Goal: Task Accomplishment & Management: Use online tool/utility

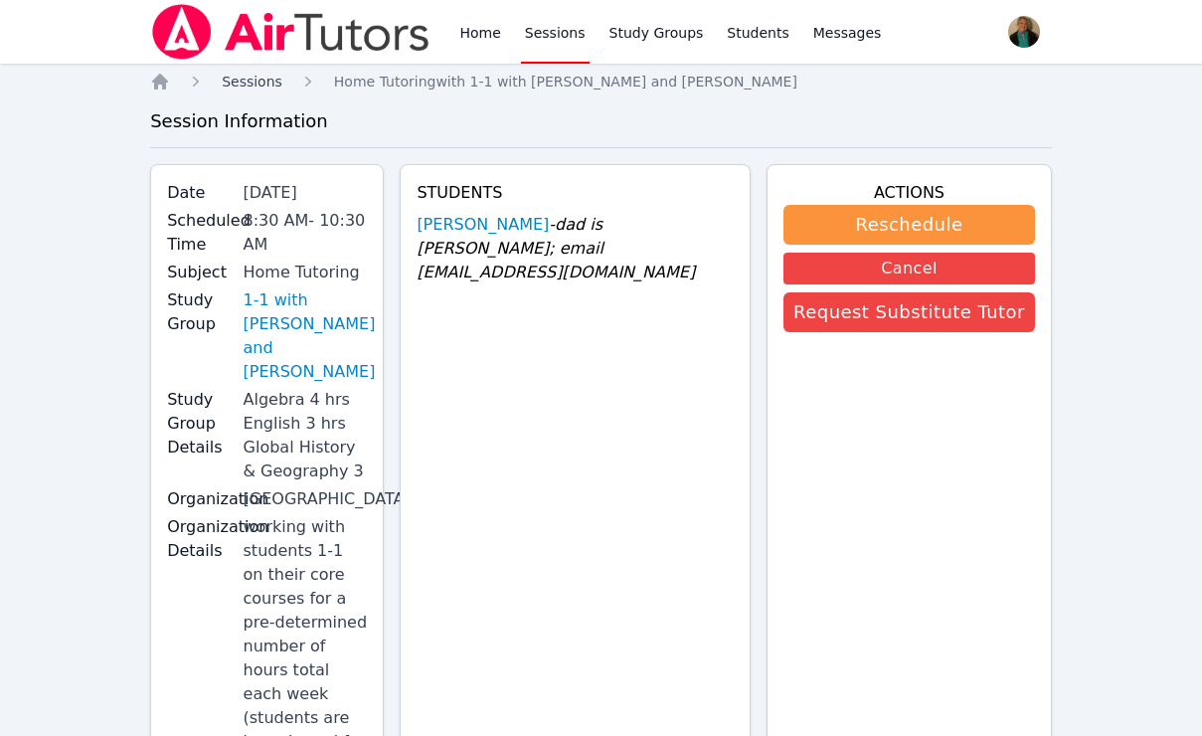
click at [246, 83] on span "Sessions" at bounding box center [252, 82] width 61 height 16
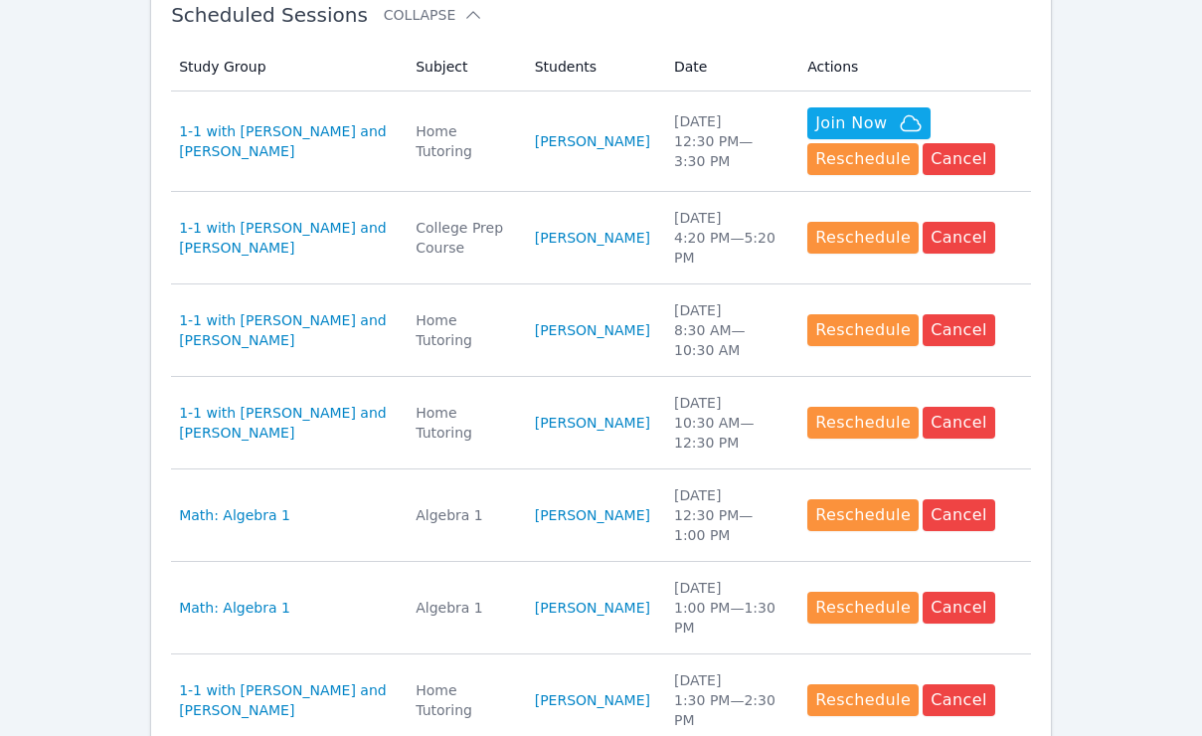
scroll to position [634, 0]
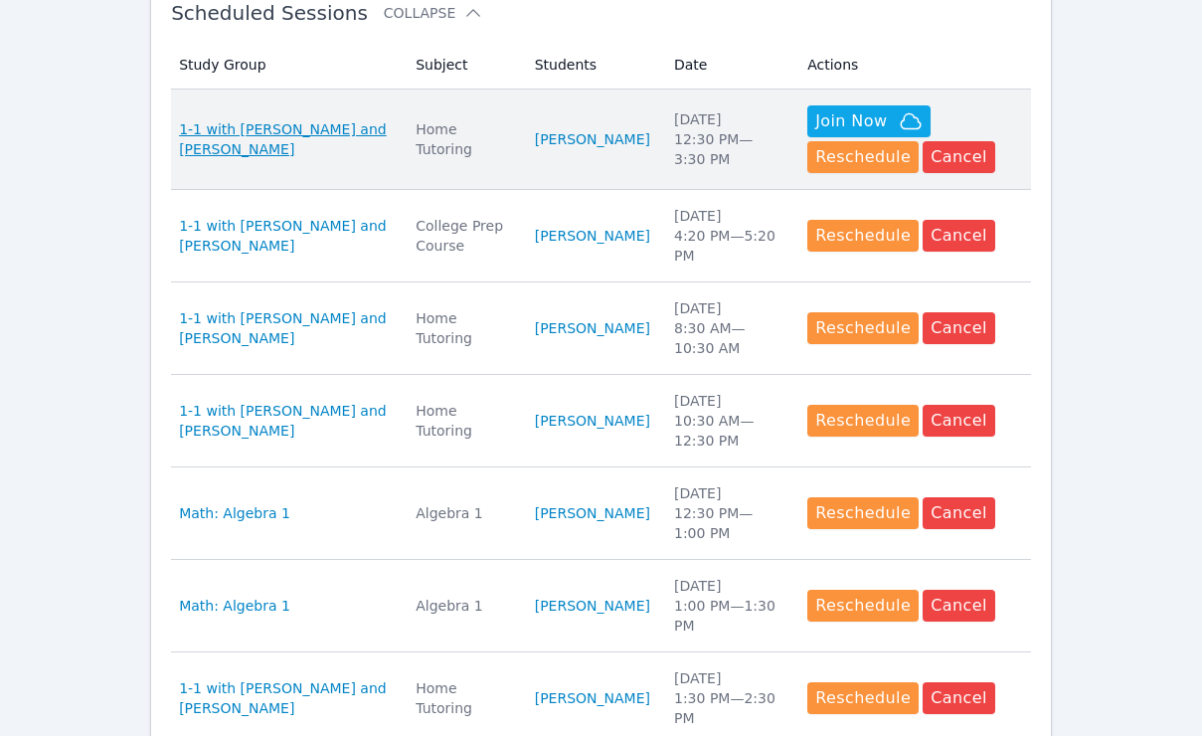
click at [335, 131] on span "1-1 with Blake Hafner and Amy Ayers" at bounding box center [285, 139] width 213 height 40
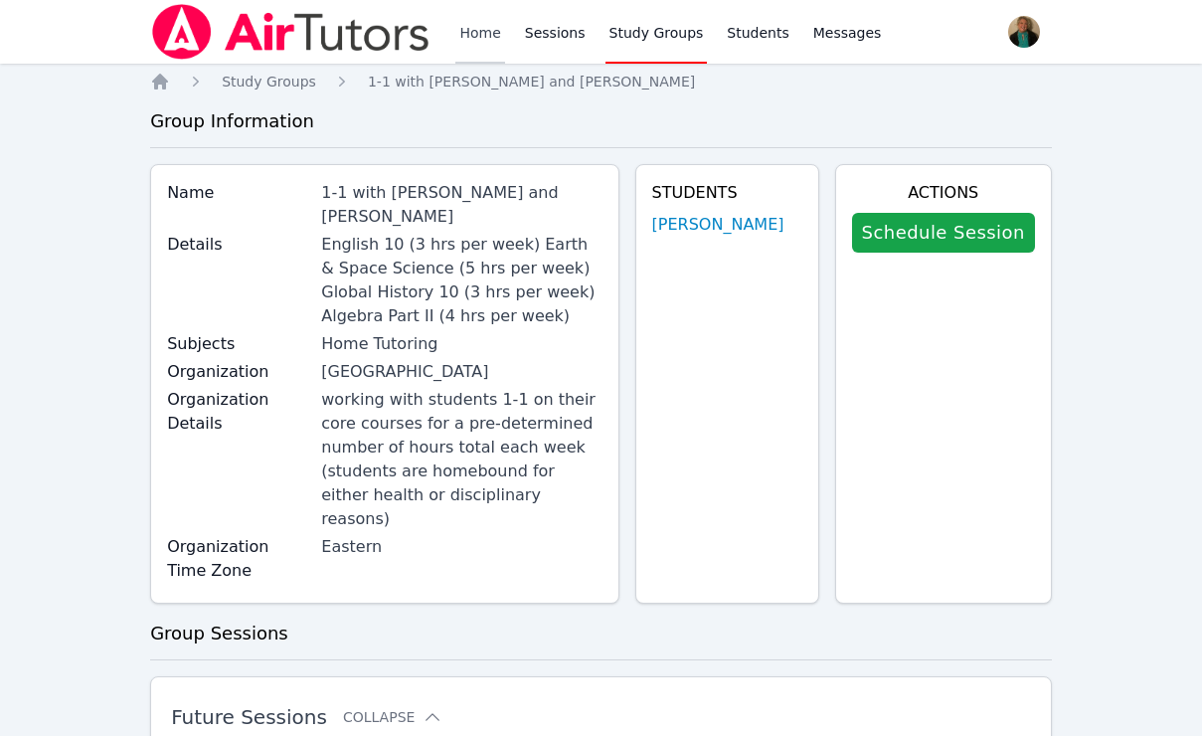
click at [485, 28] on link "Home" at bounding box center [479, 32] width 49 height 64
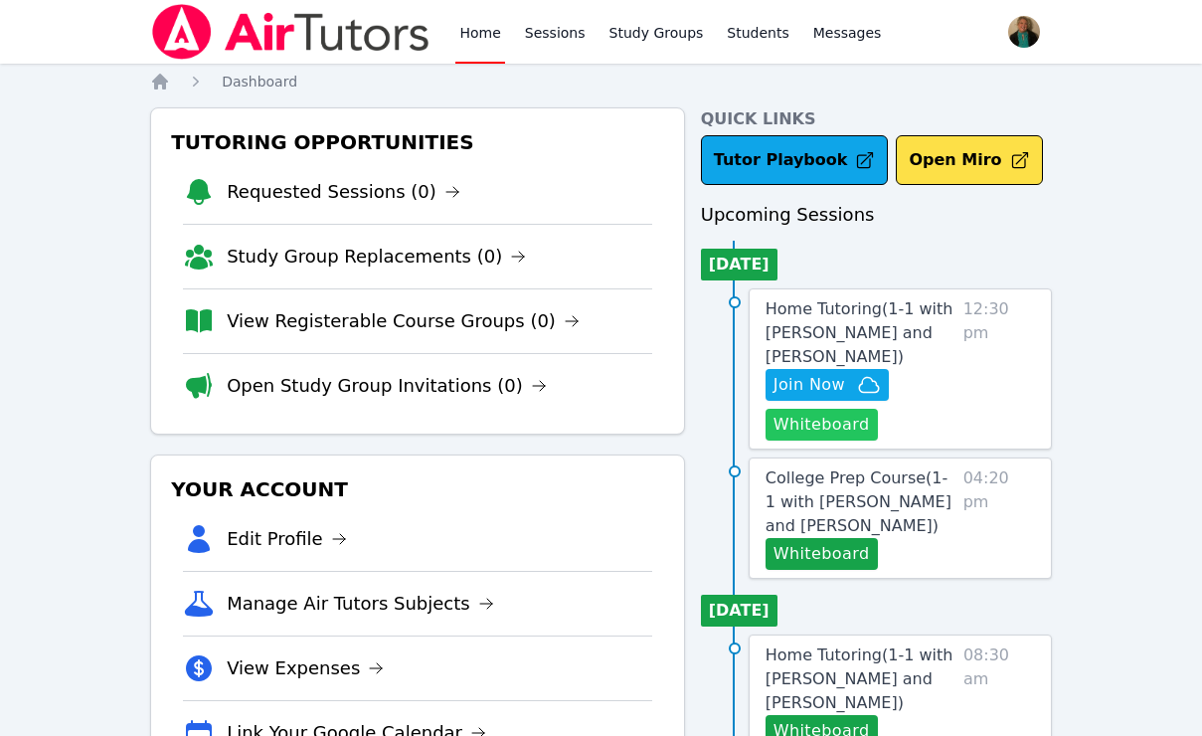
click at [807, 422] on button "Whiteboard" at bounding box center [822, 425] width 112 height 32
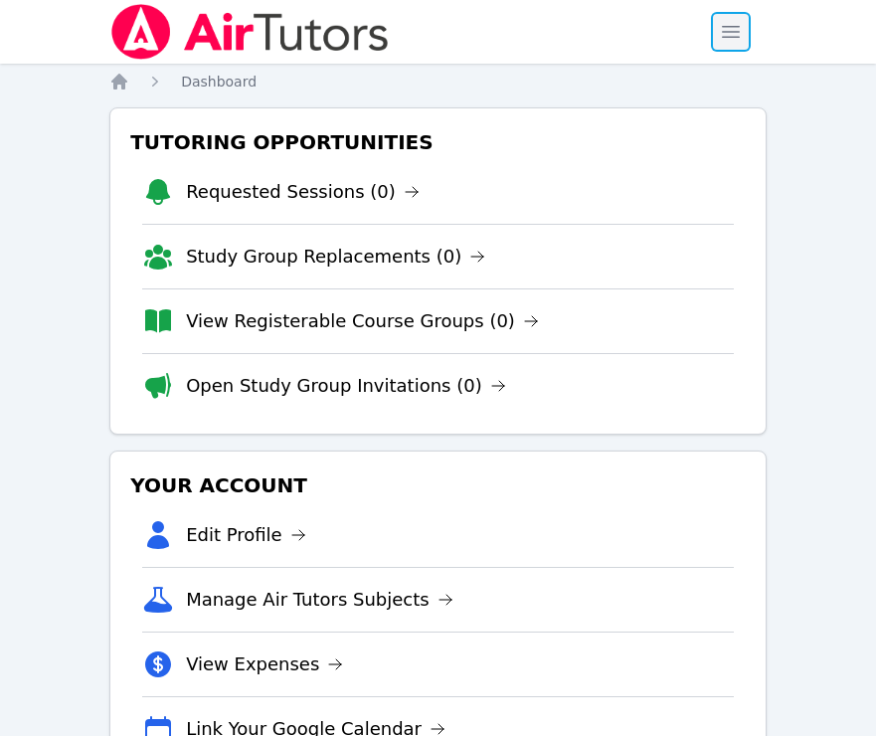
click at [731, 29] on span "button" at bounding box center [731, 32] width 44 height 44
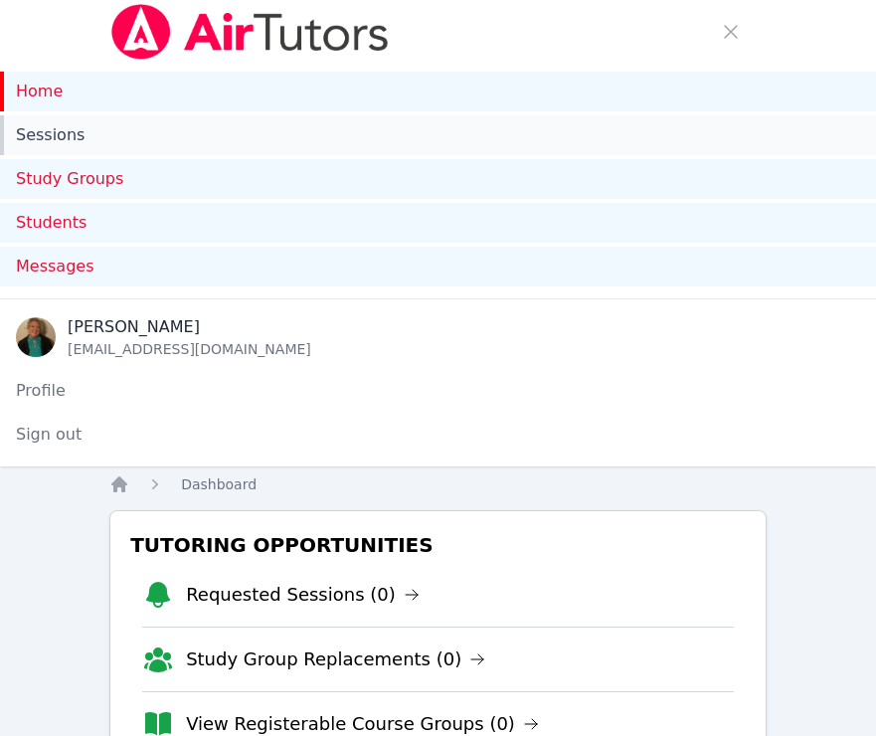
click at [64, 132] on link "Sessions" at bounding box center [438, 135] width 876 height 40
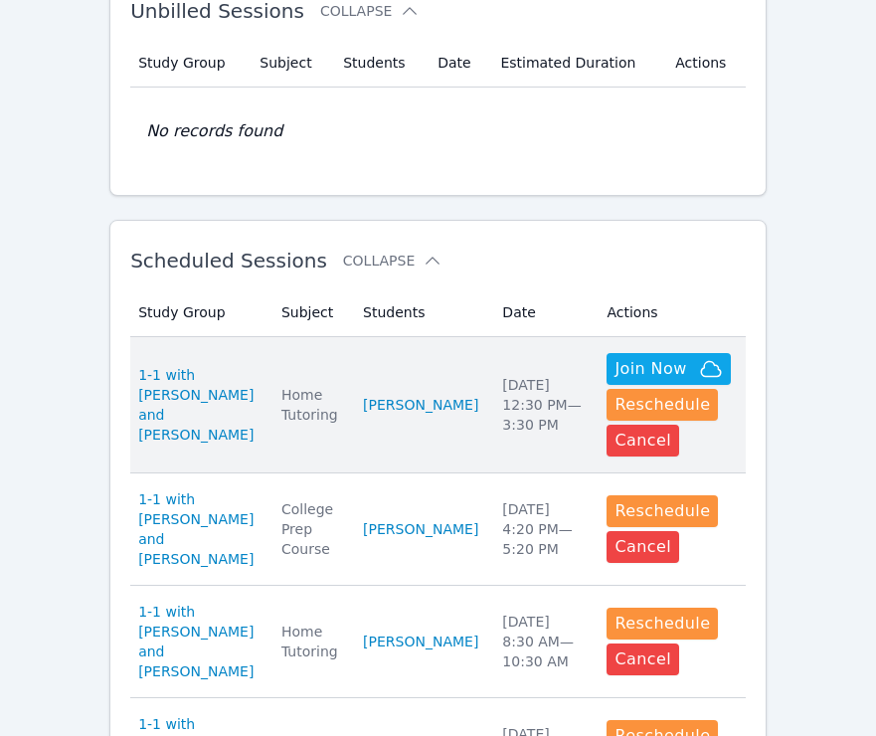
scroll to position [792, 0]
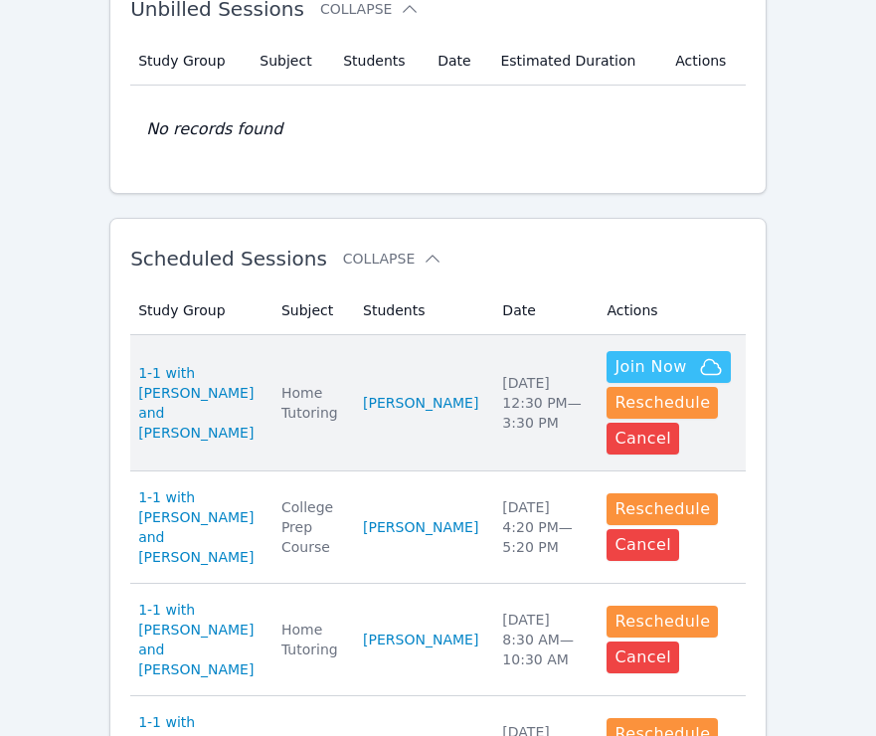
click at [615, 365] on span "Join Now" at bounding box center [651, 367] width 72 height 24
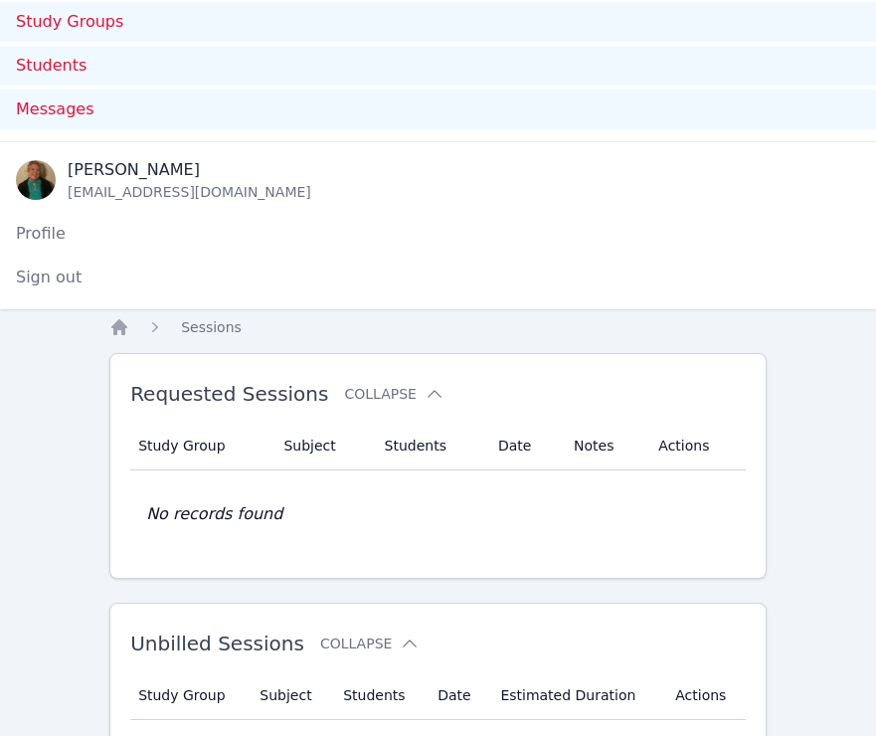
scroll to position [0, 0]
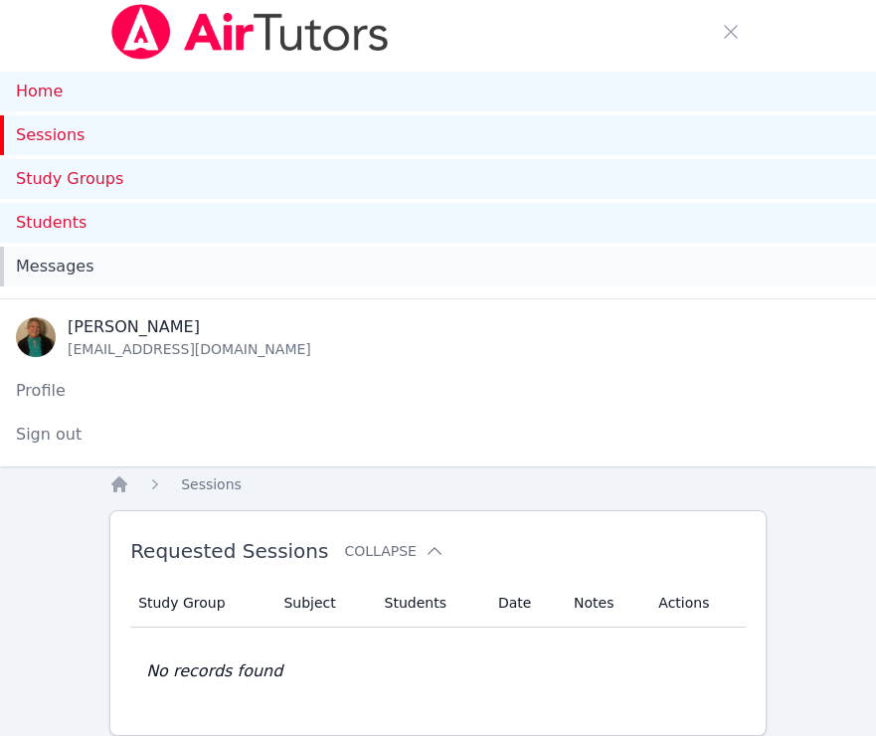
click at [65, 258] on span "Messages" at bounding box center [55, 267] width 78 height 24
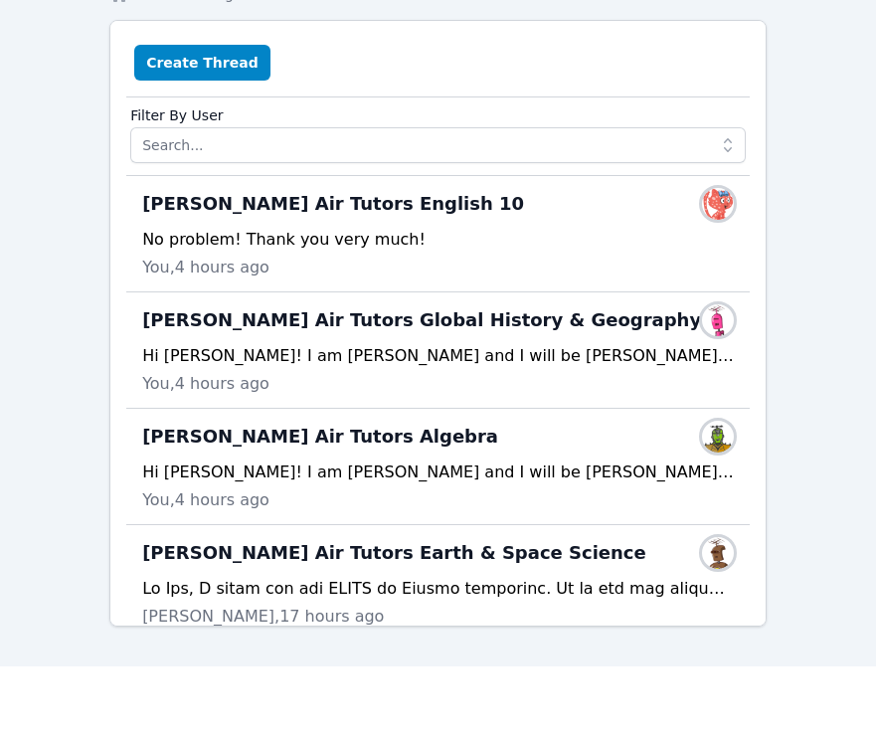
scroll to position [492, 0]
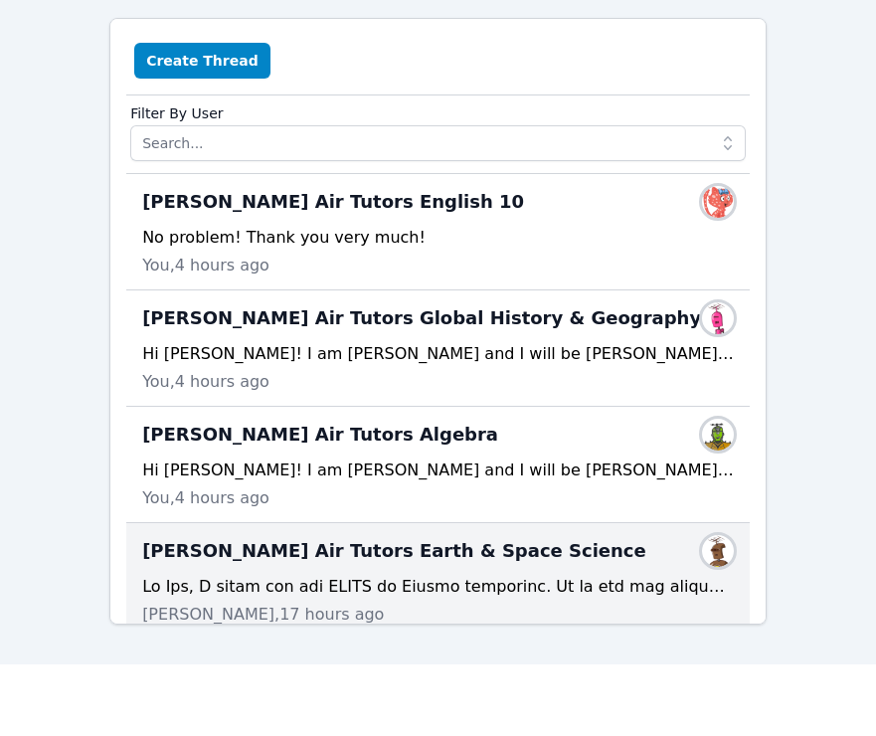
click at [389, 589] on div at bounding box center [438, 587] width 592 height 24
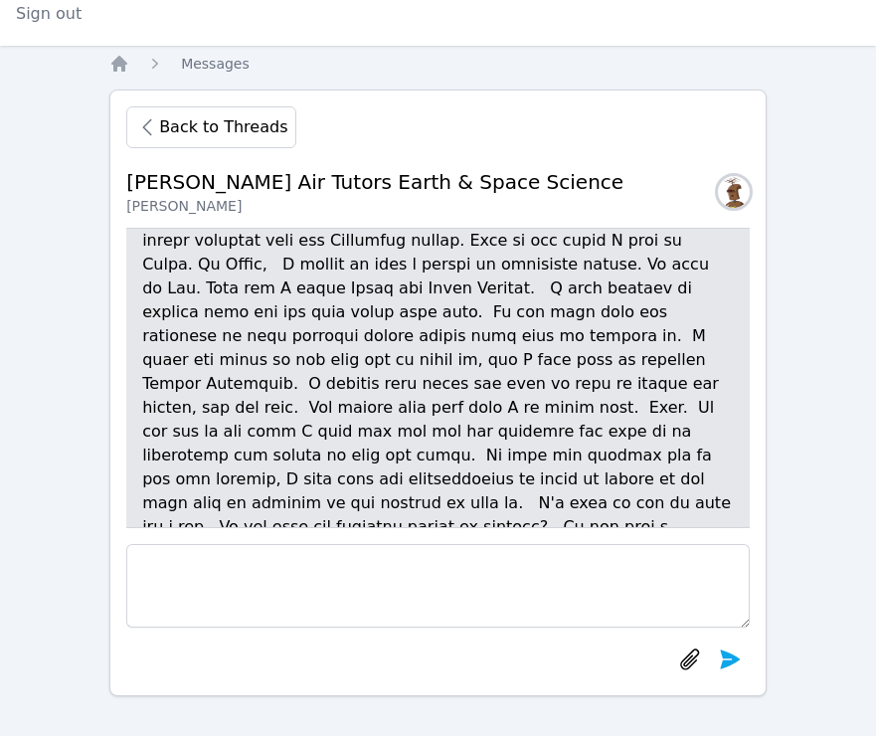
scroll to position [-252, 0]
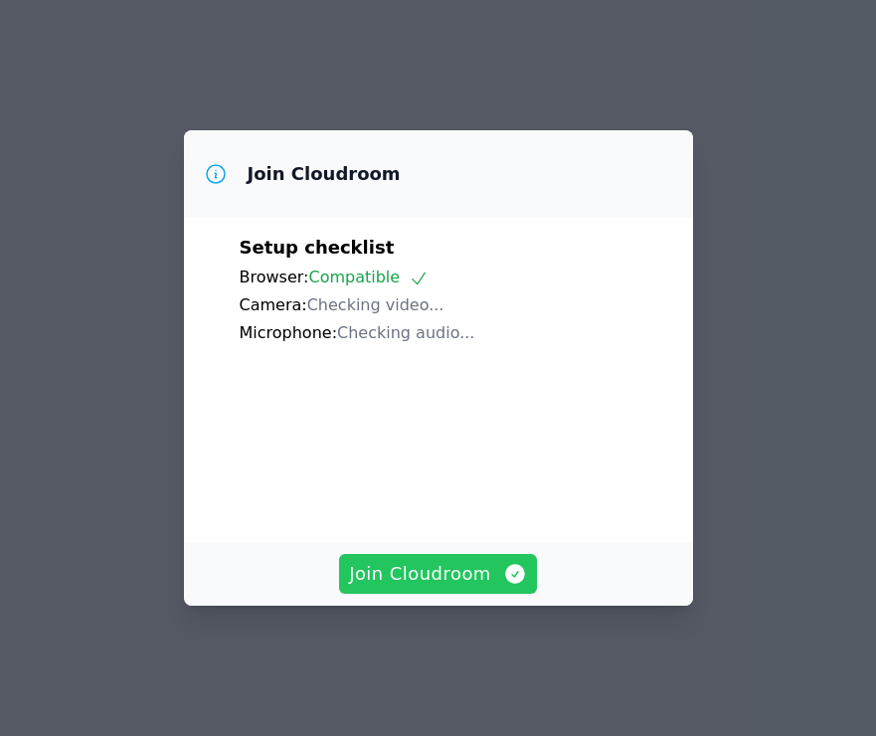
click at [418, 586] on span "Join Cloudroom" at bounding box center [438, 574] width 178 height 28
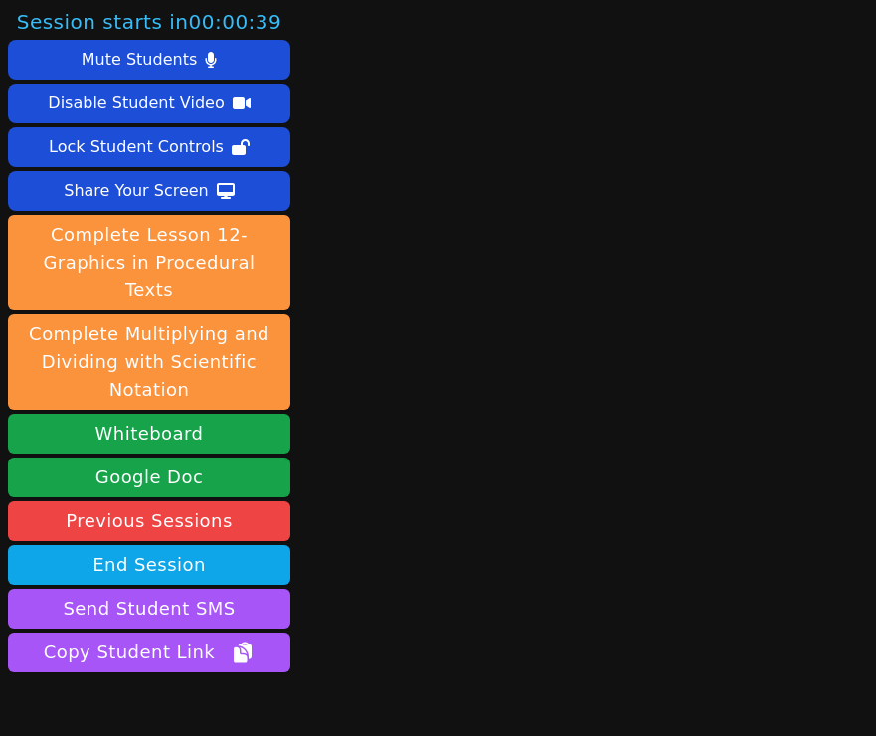
scroll to position [80, 0]
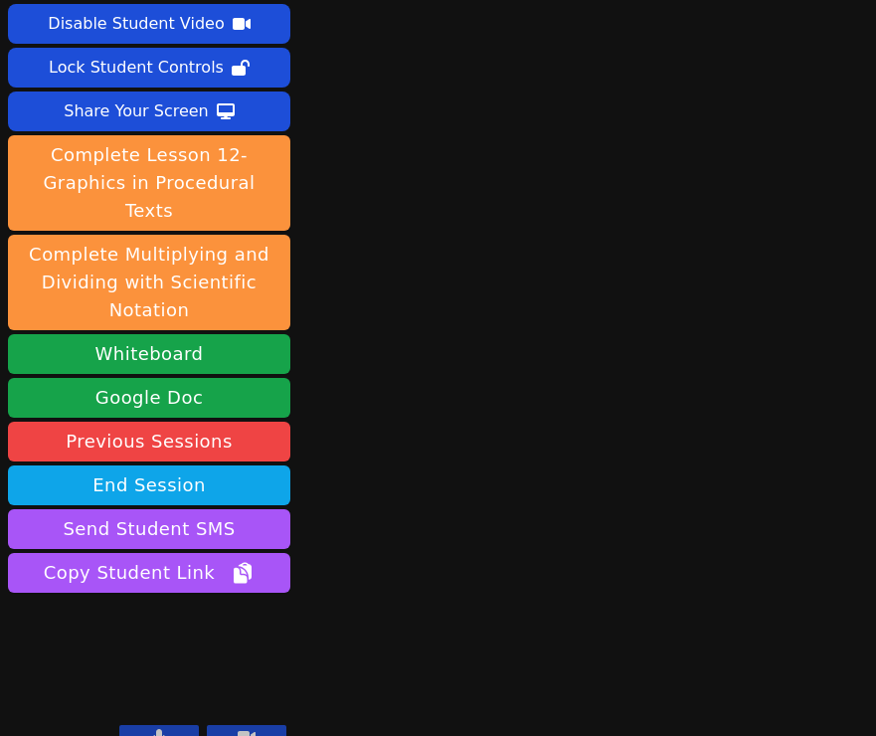
click at [153, 729] on icon at bounding box center [159, 737] width 12 height 16
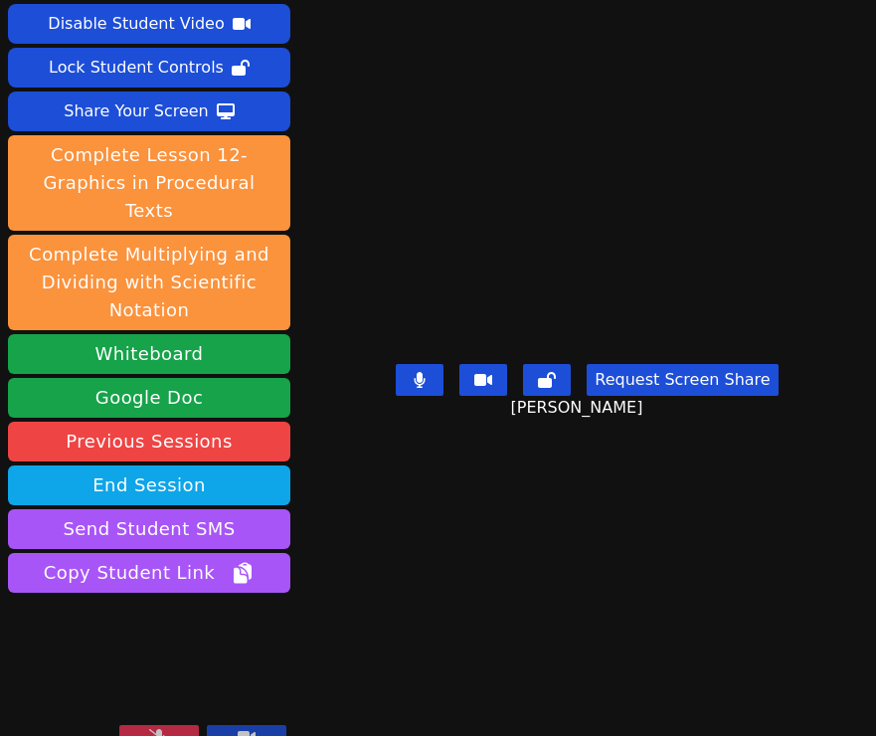
click at [154, 729] on icon at bounding box center [159, 737] width 20 height 16
click at [168, 725] on button at bounding box center [159, 737] width 80 height 24
click at [164, 729] on icon at bounding box center [159, 737] width 20 height 16
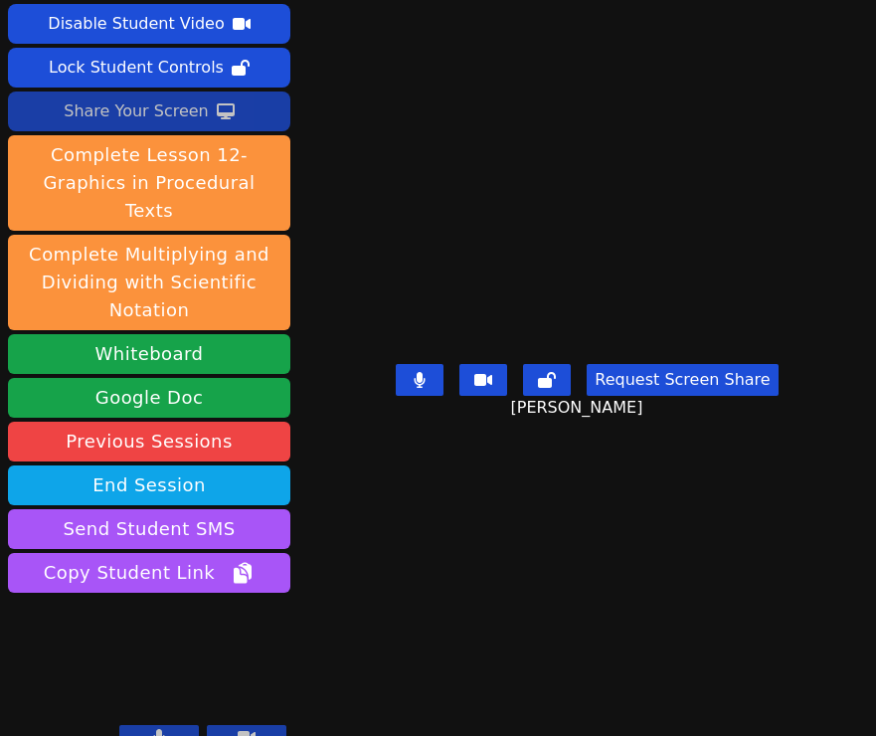
click at [117, 126] on div "Share Your Screen" at bounding box center [136, 111] width 145 height 32
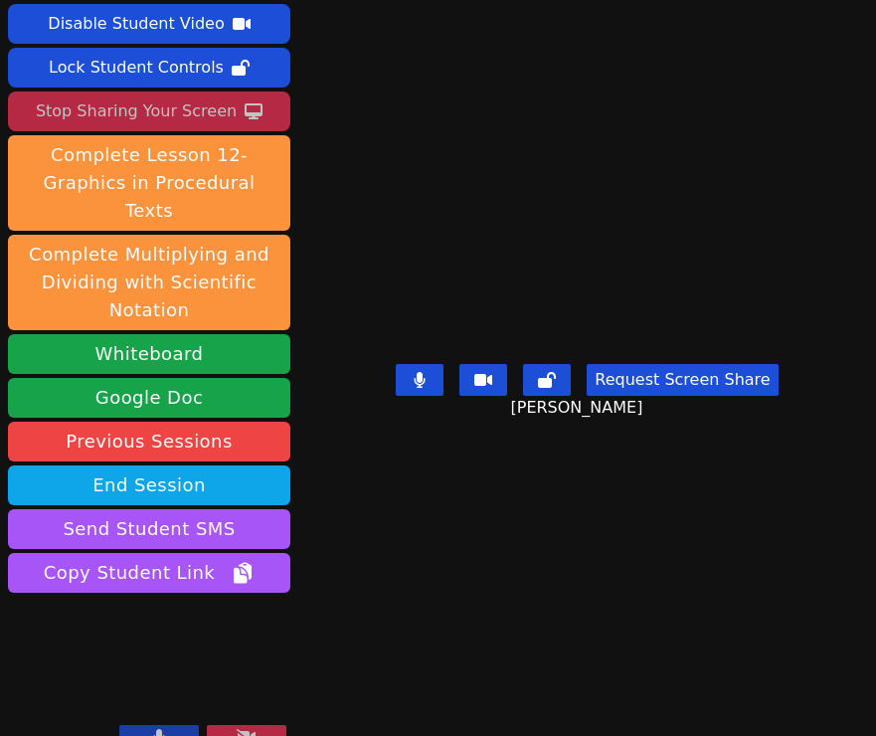
click at [385, 675] on div "Session ends in 02:22:32 Mute Students Disable Student Video Lock Student Contr…" at bounding box center [438, 368] width 876 height 736
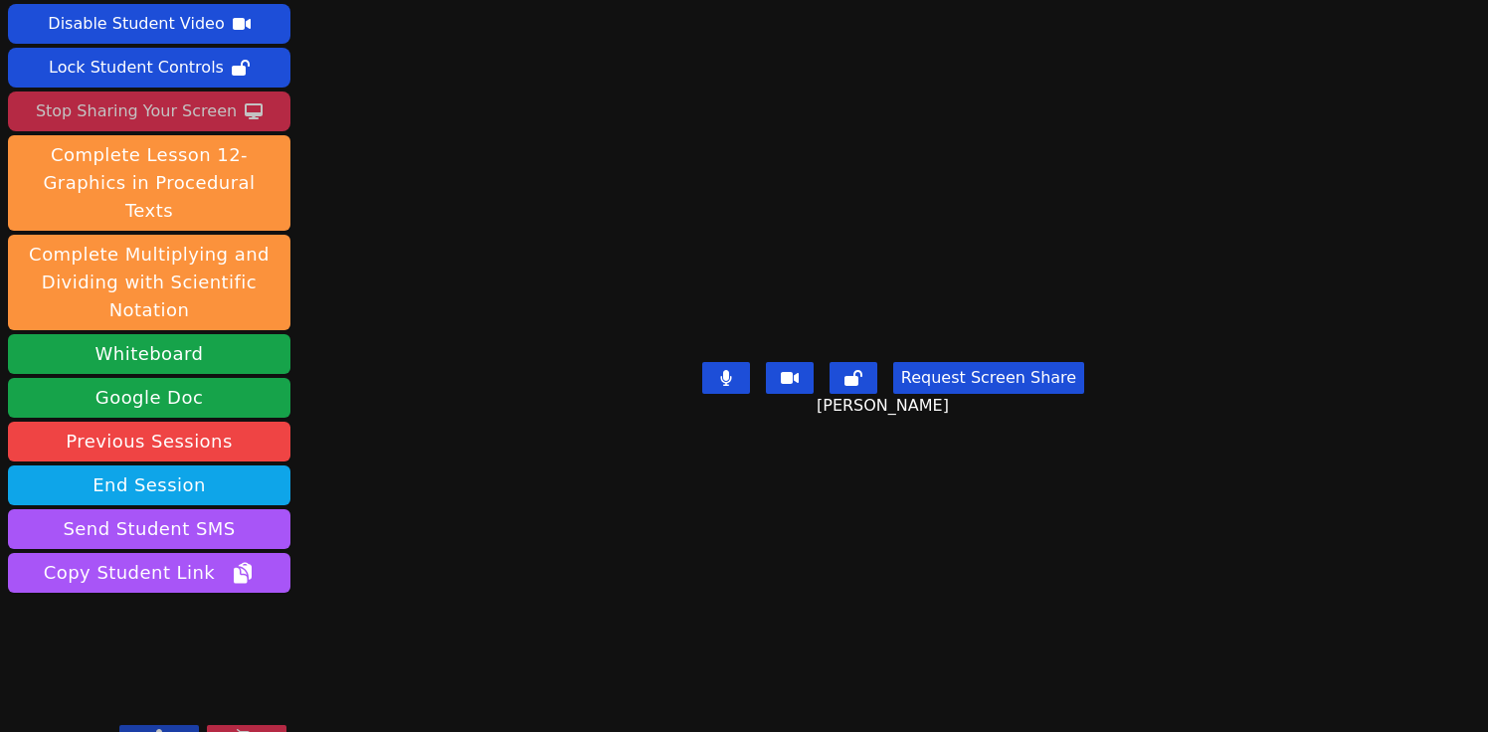
click at [157, 729] on icon at bounding box center [159, 737] width 11 height 16
click at [157, 729] on icon at bounding box center [159, 737] width 20 height 16
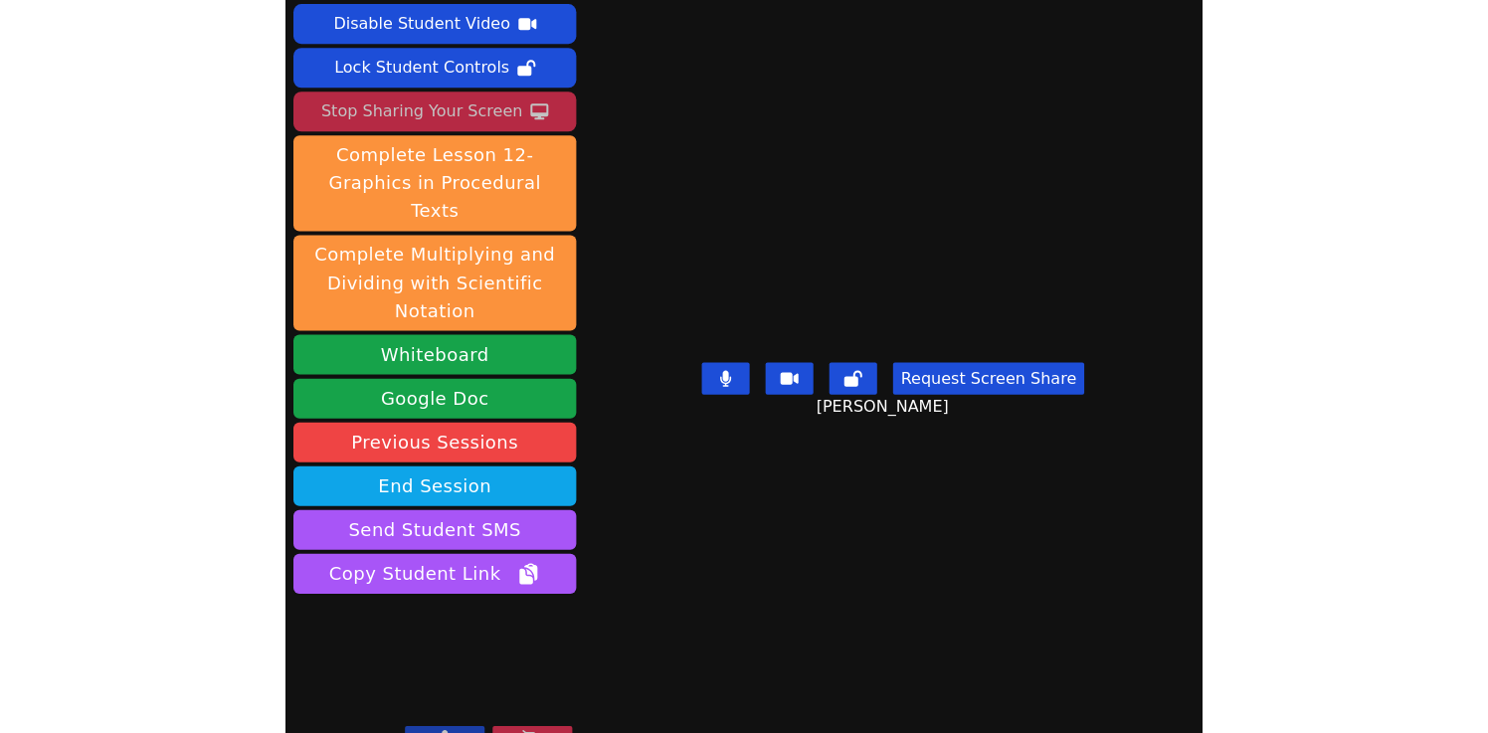
scroll to position [84, 0]
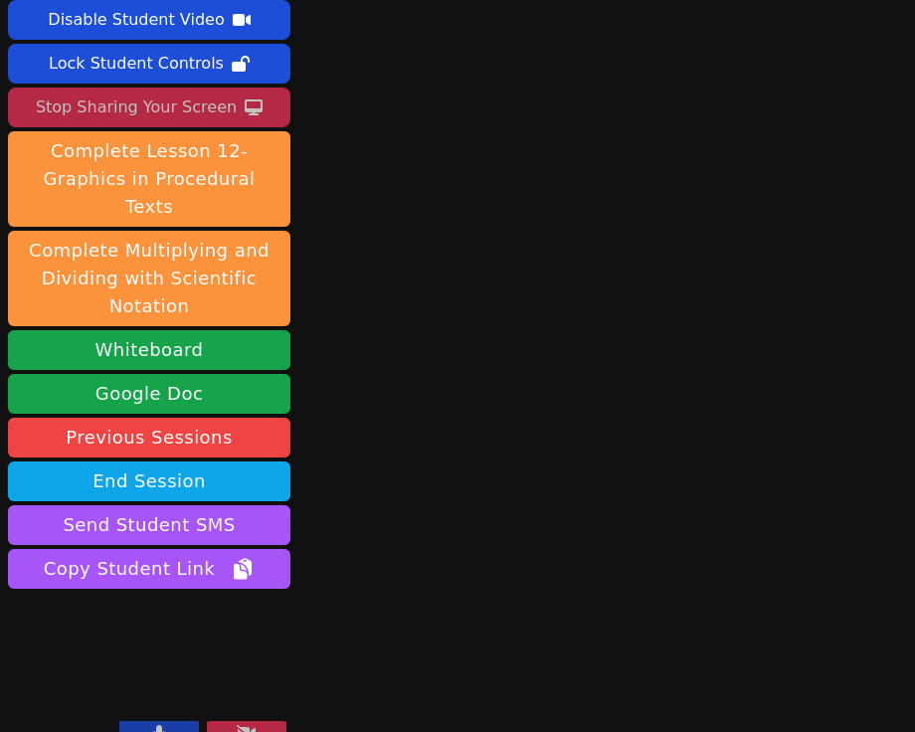
click at [191, 104] on div "Stop Sharing Your Screen" at bounding box center [136, 107] width 201 height 32
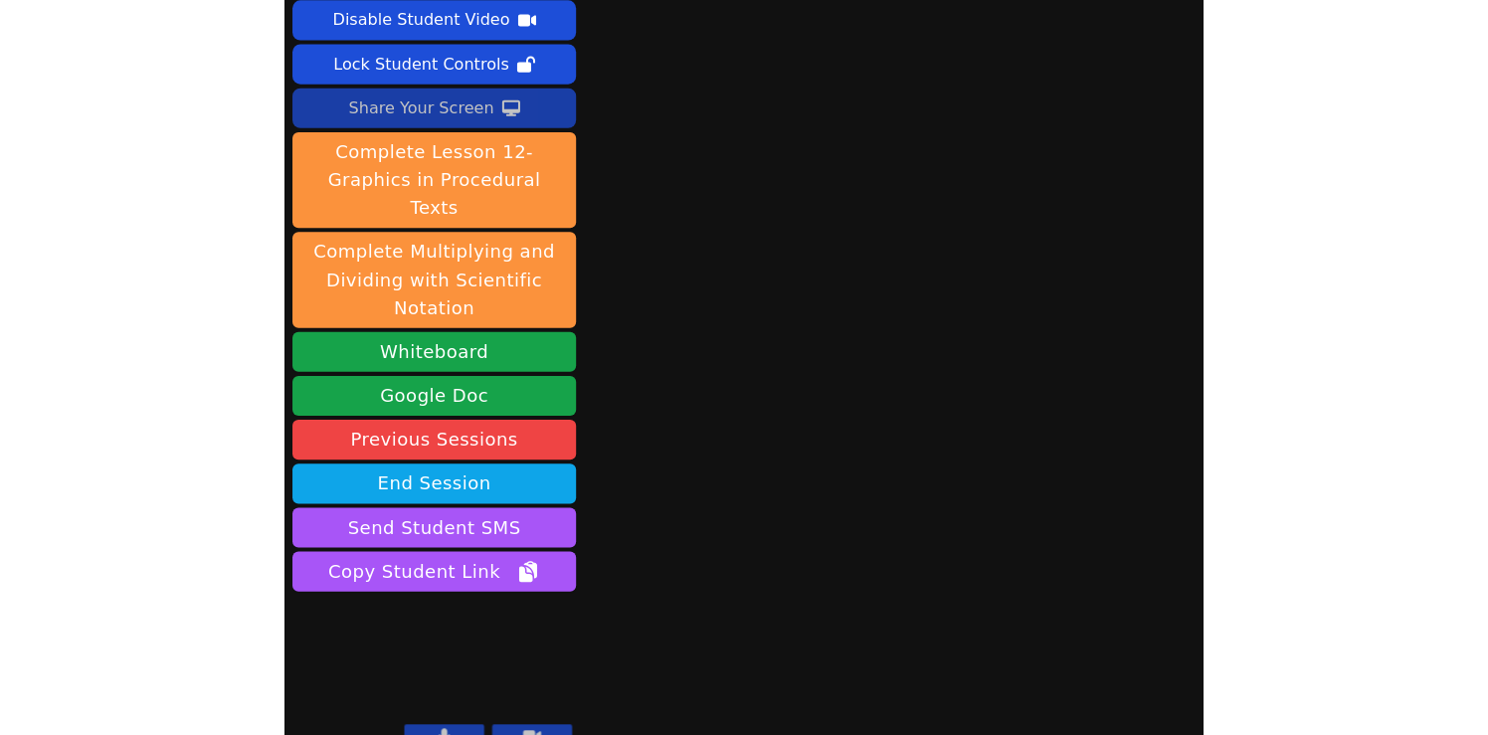
scroll to position [83, 0]
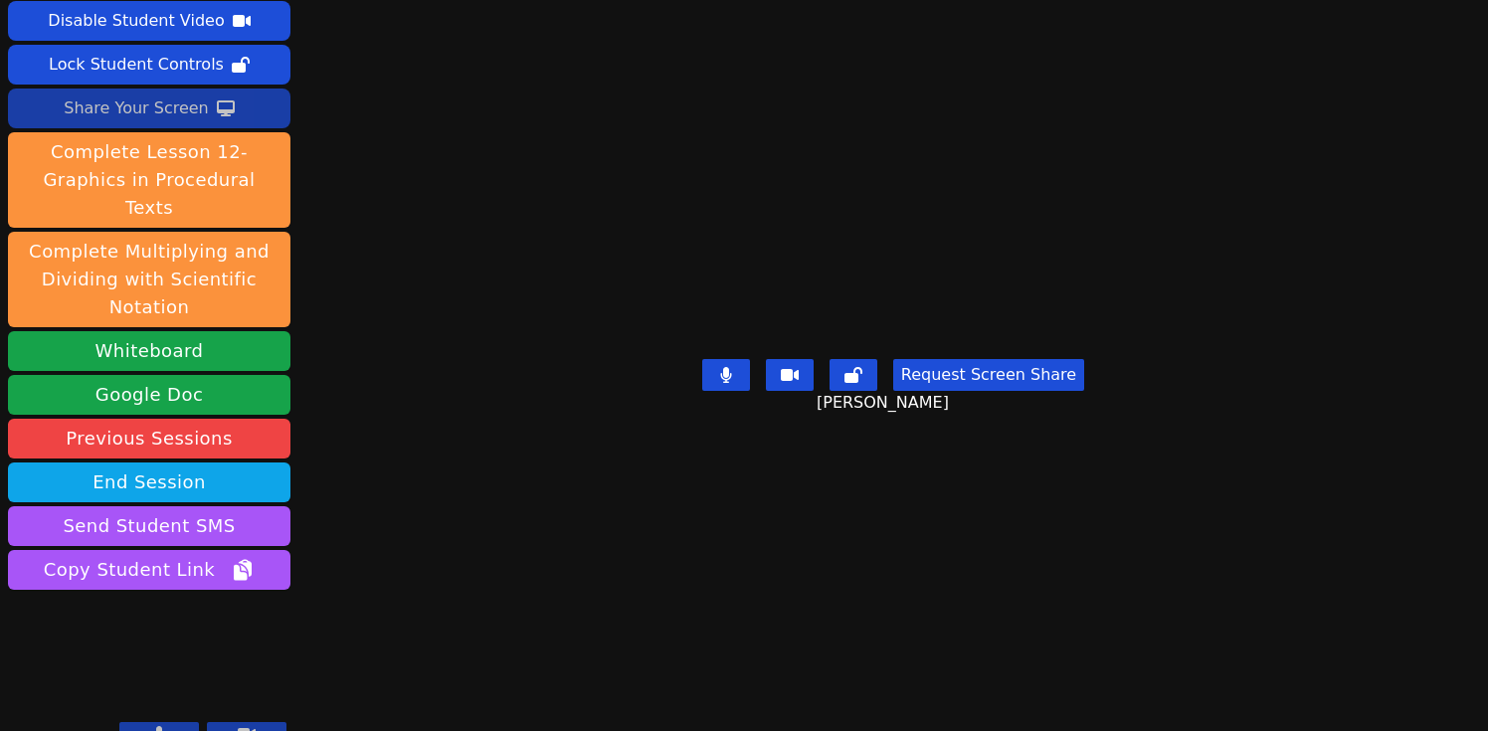
click at [158, 104] on div "Share Your Screen" at bounding box center [136, 108] width 145 height 32
click at [160, 726] on icon at bounding box center [159, 734] width 11 height 16
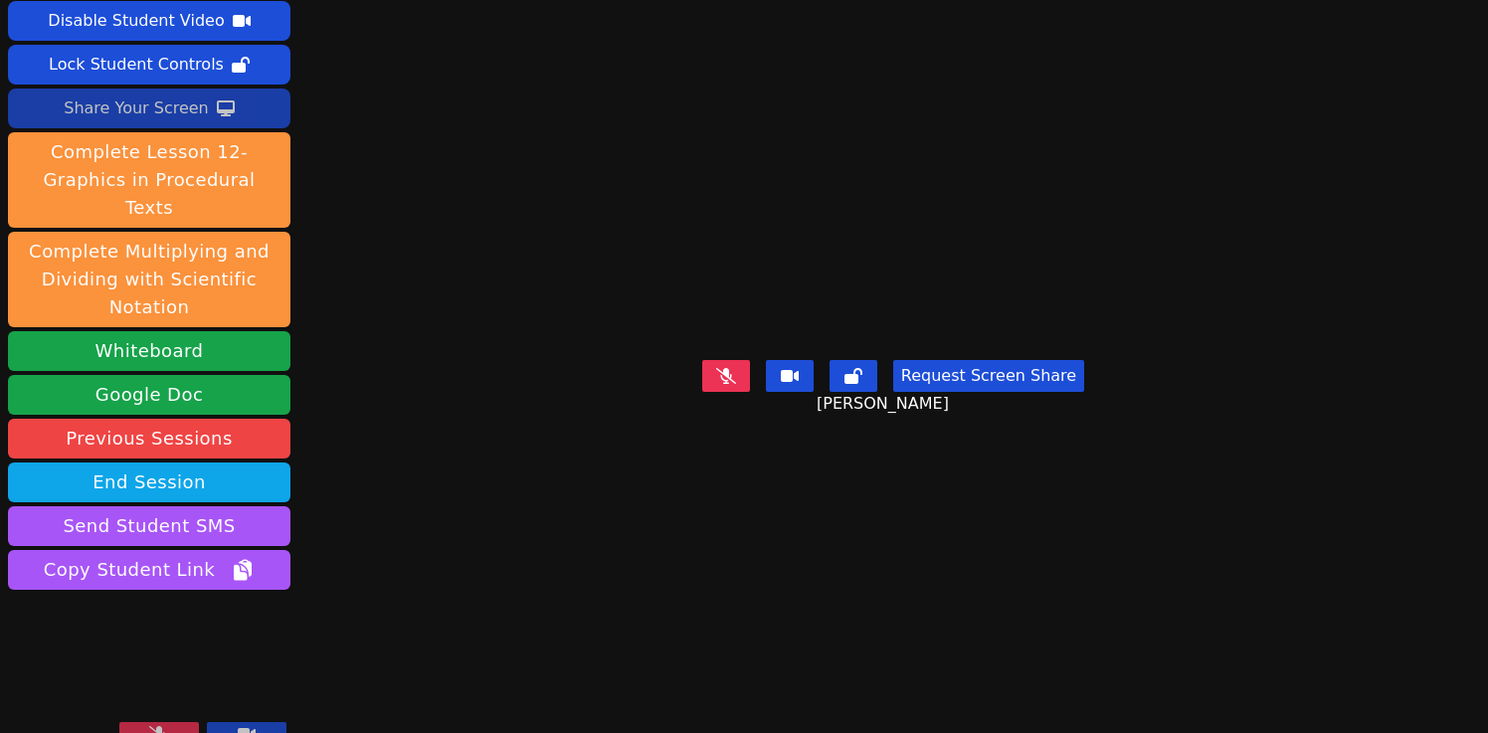
click at [158, 726] on icon at bounding box center [159, 734] width 20 height 16
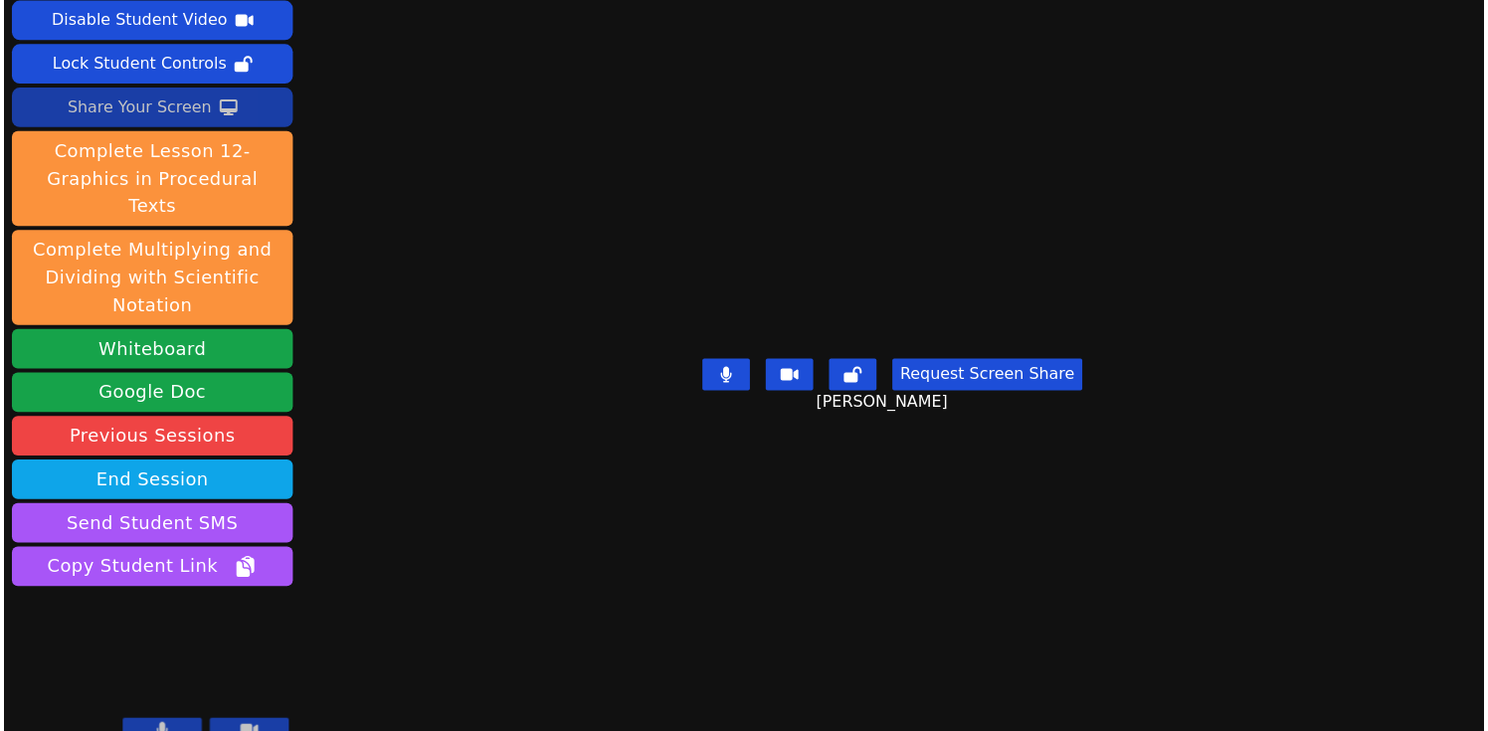
scroll to position [81, 0]
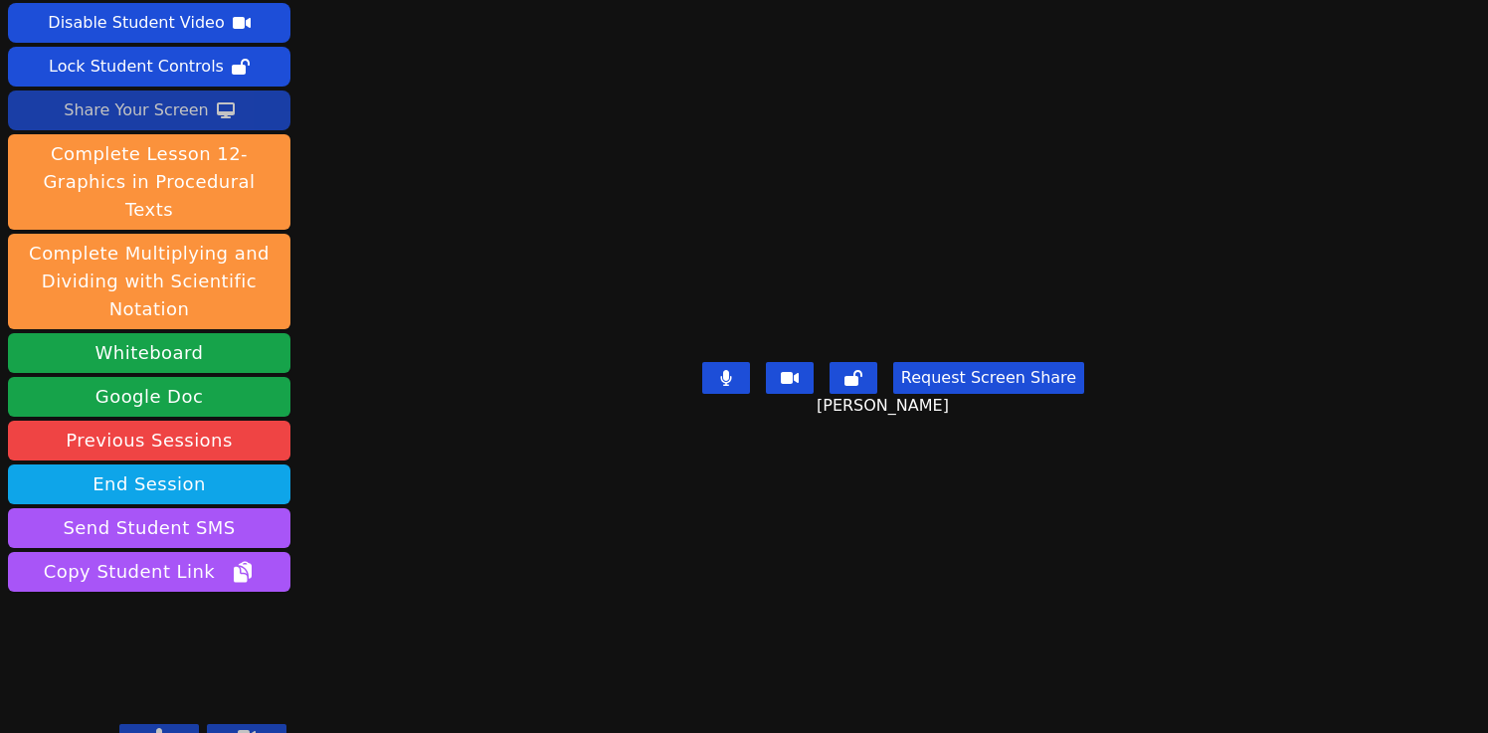
click at [142, 113] on div "Share Your Screen" at bounding box center [136, 110] width 145 height 32
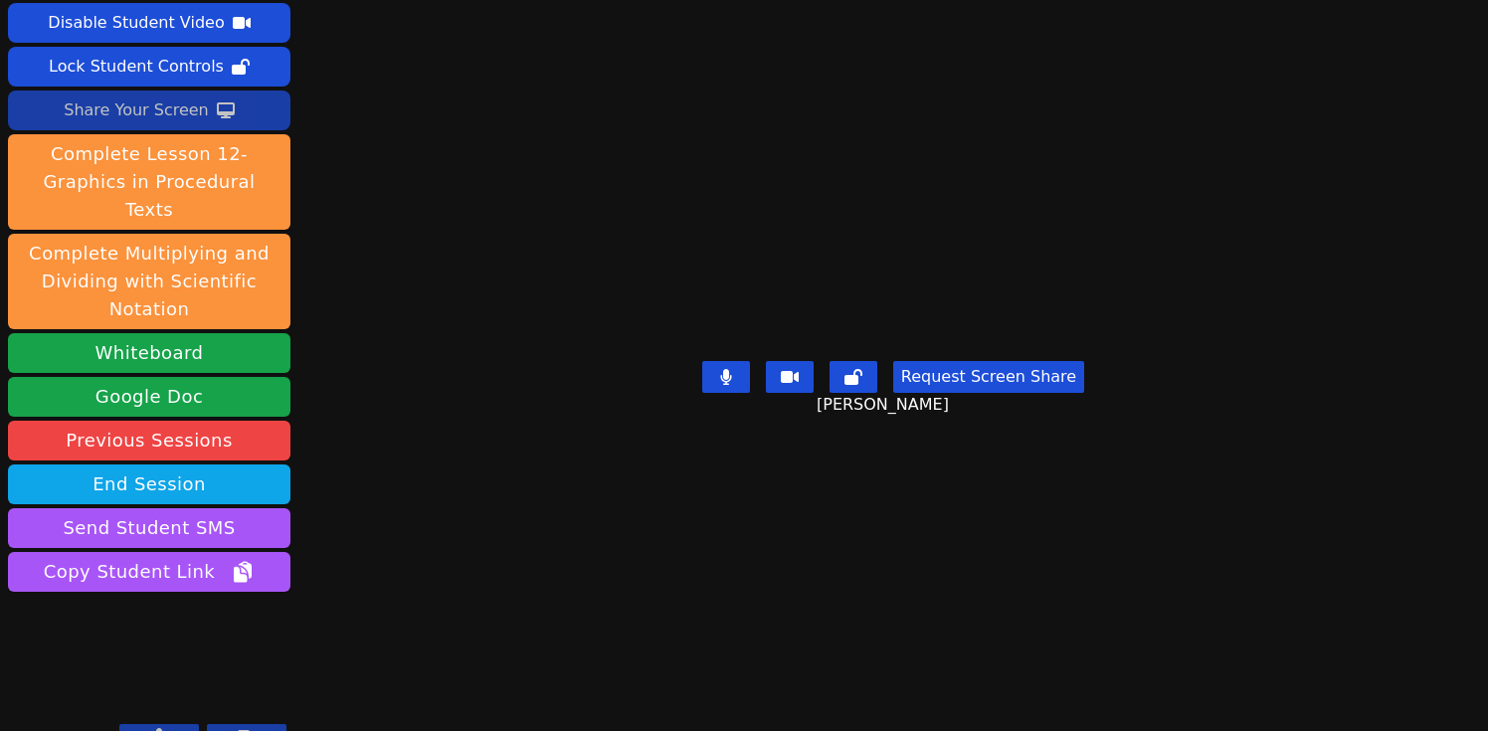
click at [117, 106] on div "Share Your Screen" at bounding box center [136, 110] width 145 height 32
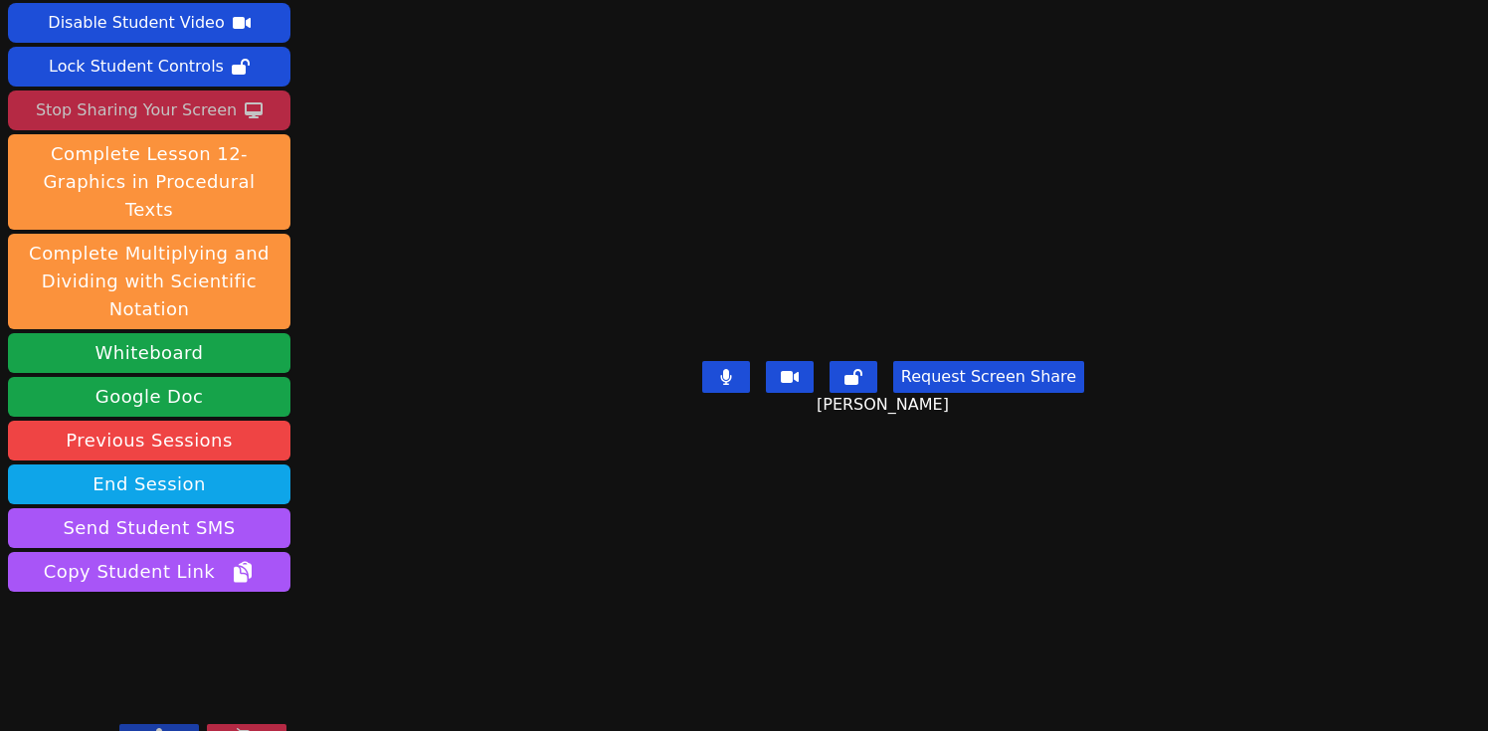
click at [155, 110] on div "Stop Sharing Your Screen" at bounding box center [136, 110] width 201 height 32
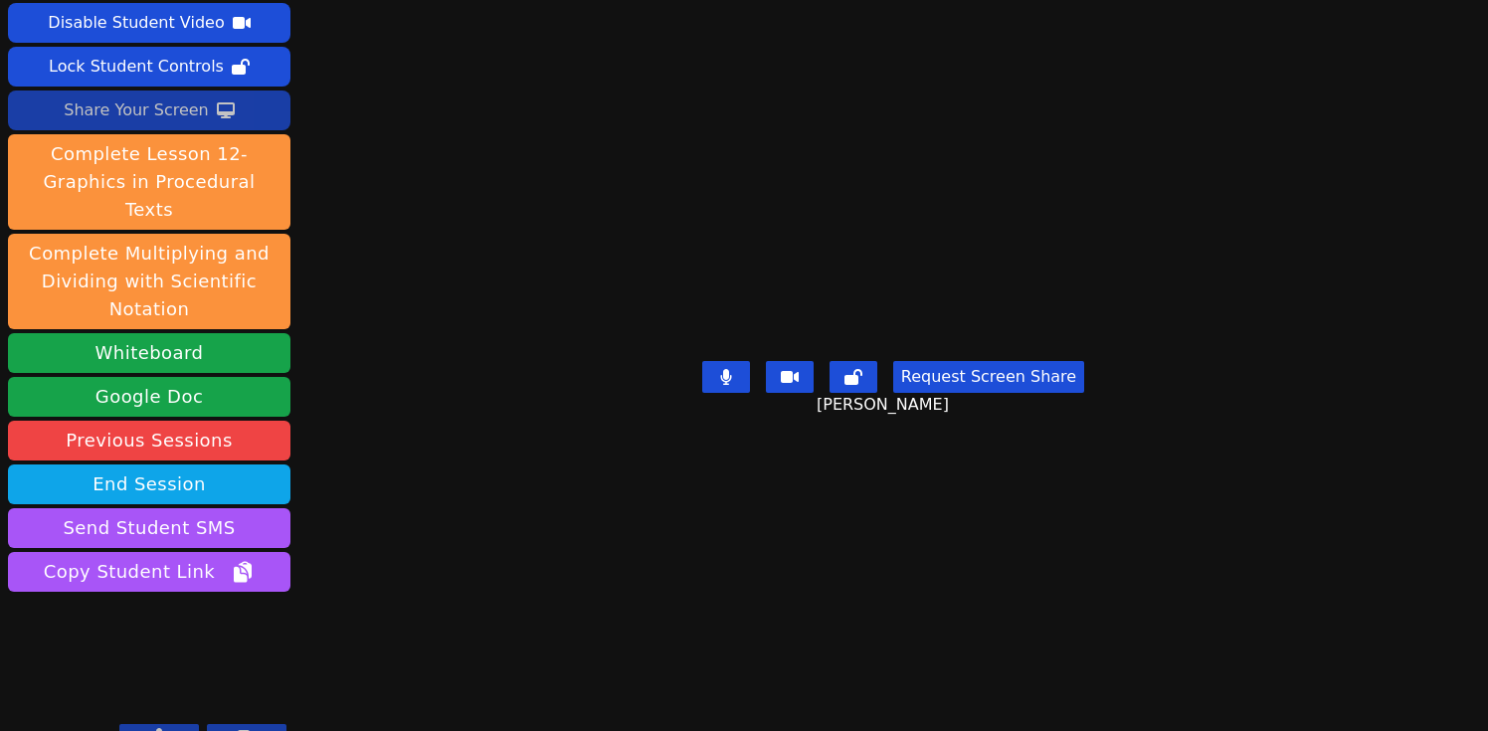
click at [155, 109] on div "Share Your Screen" at bounding box center [136, 110] width 145 height 32
click at [204, 333] on button "Whiteboard" at bounding box center [149, 353] width 282 height 40
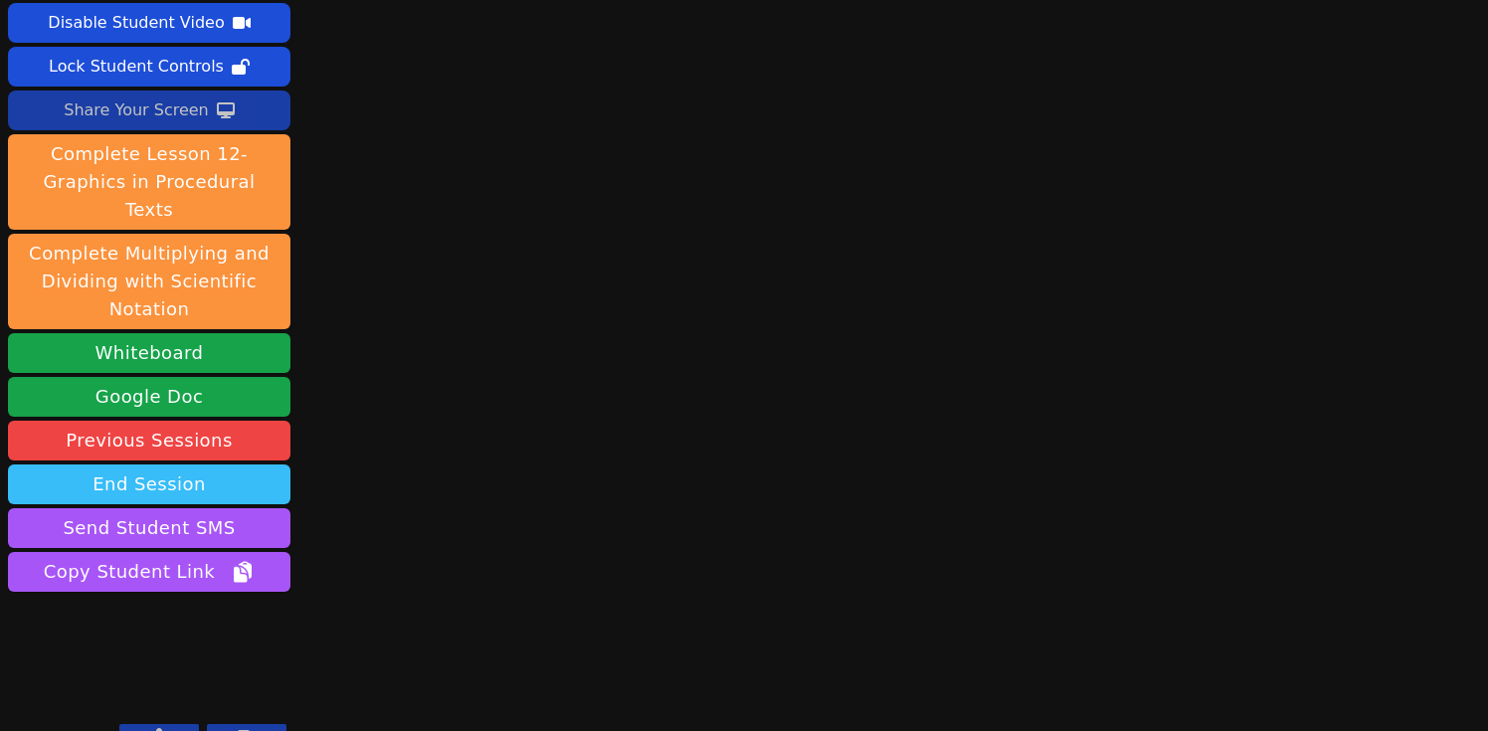
click at [189, 464] on button "End Session" at bounding box center [149, 484] width 282 height 40
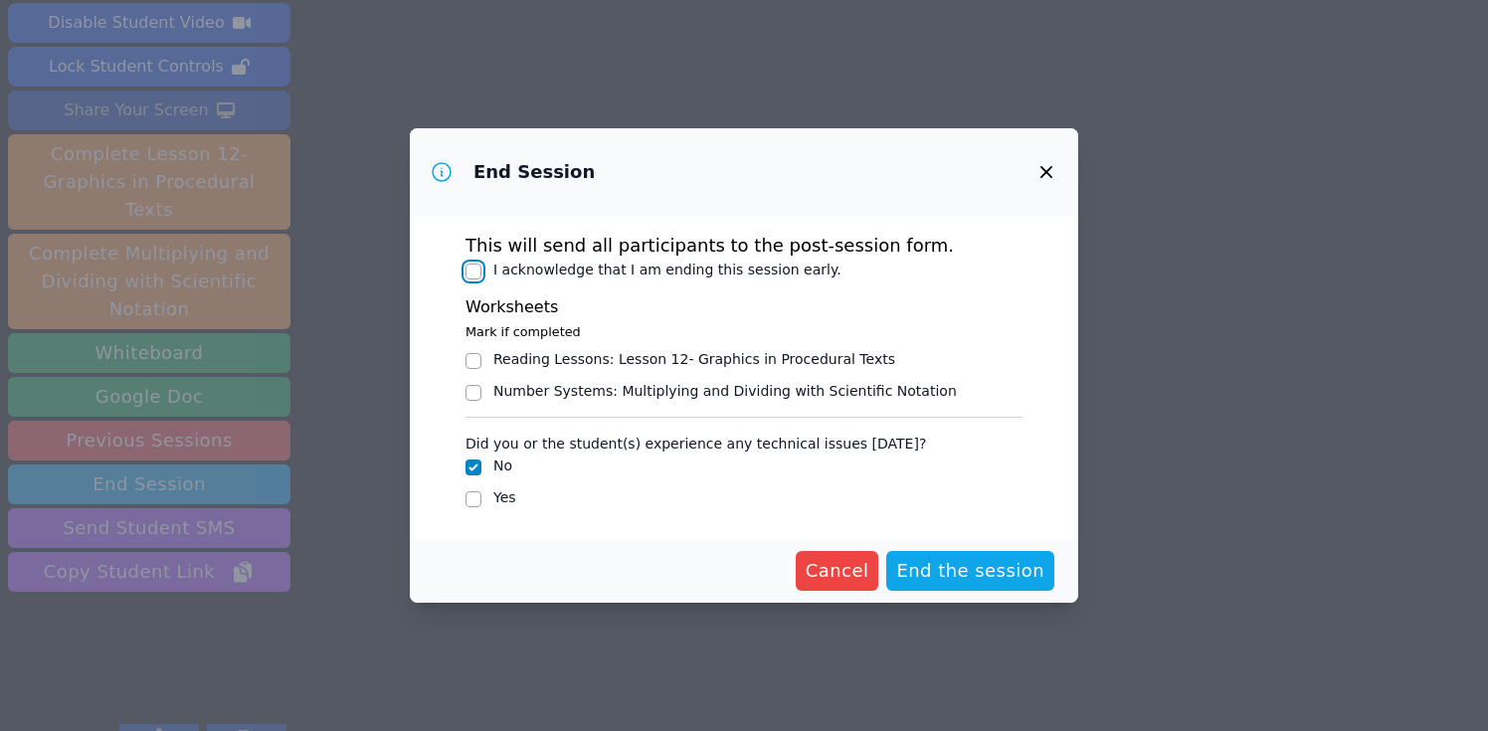
click at [470, 270] on input "I acknowledge that I am ending this session early." at bounding box center [473, 272] width 16 height 16
checkbox input "true"
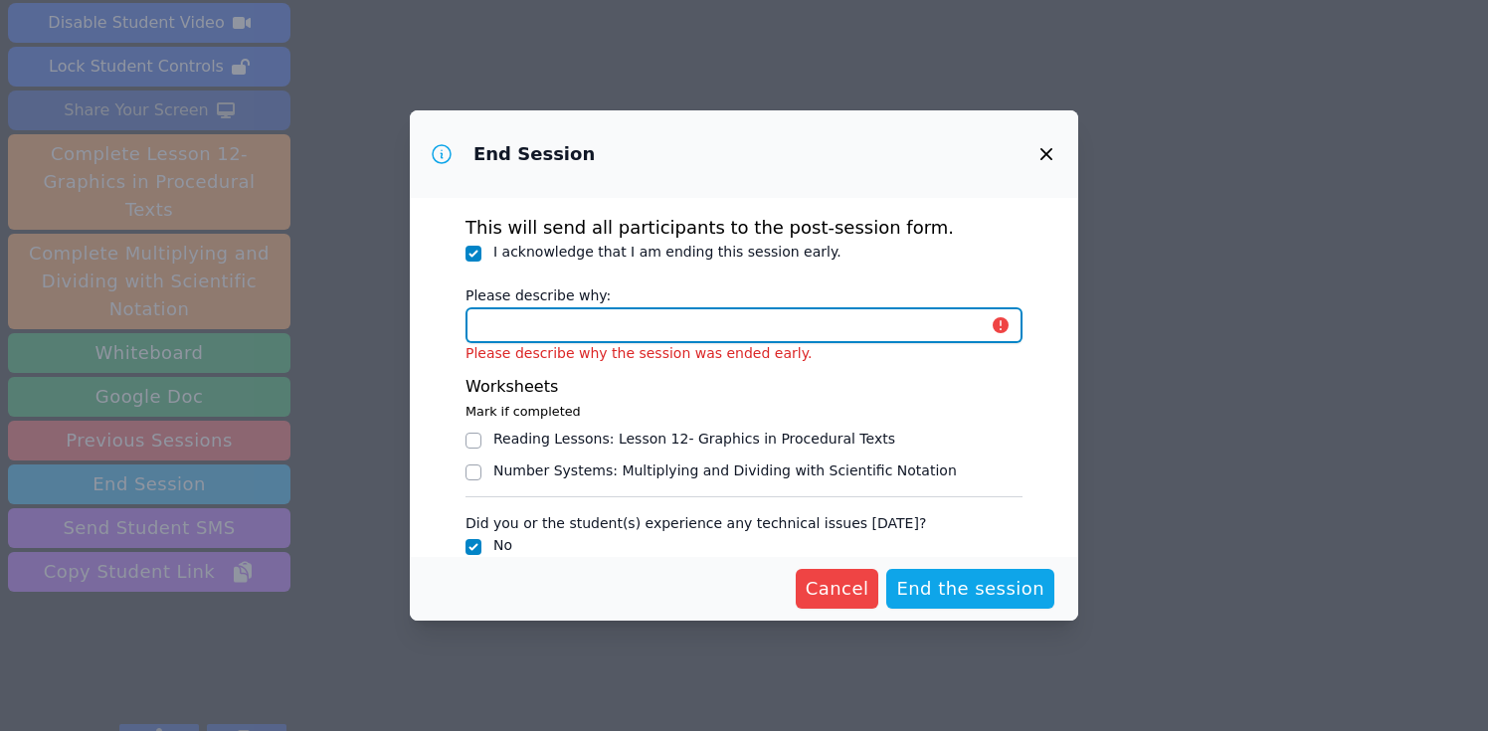
click at [523, 335] on input "Please describe why:" at bounding box center [743, 325] width 557 height 36
type input "student ended session early"
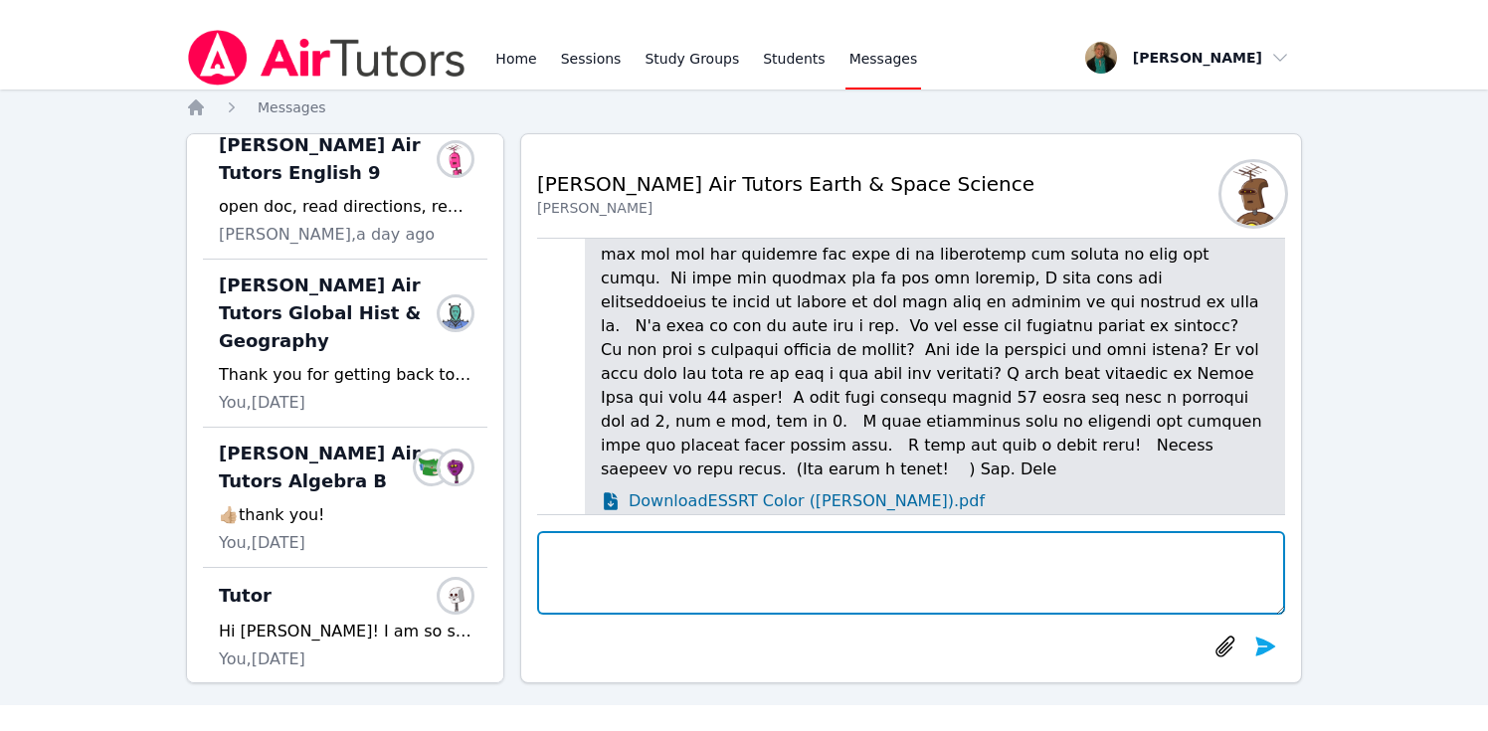
scroll to position [788, 0]
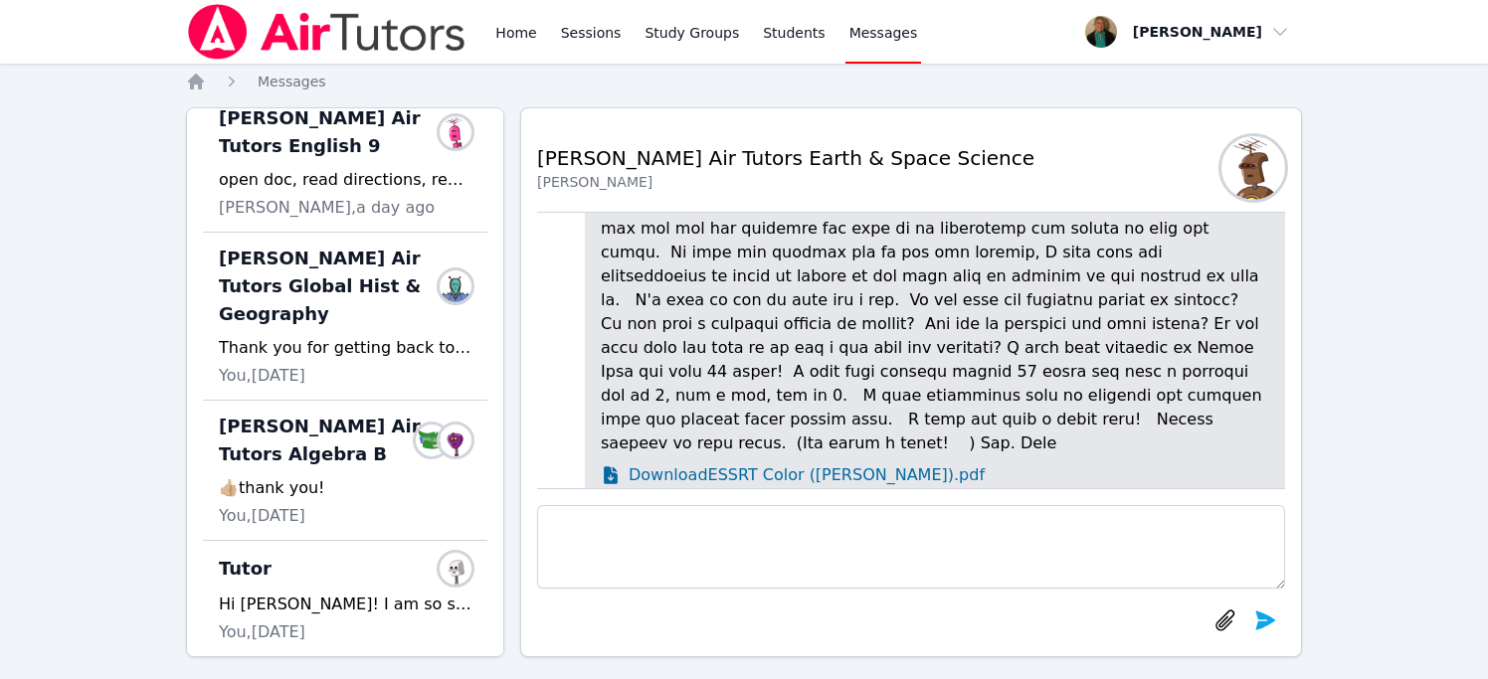
click at [682, 472] on span "Download ESSRT Color ([PERSON_NAME]).pdf" at bounding box center [807, 475] width 356 height 24
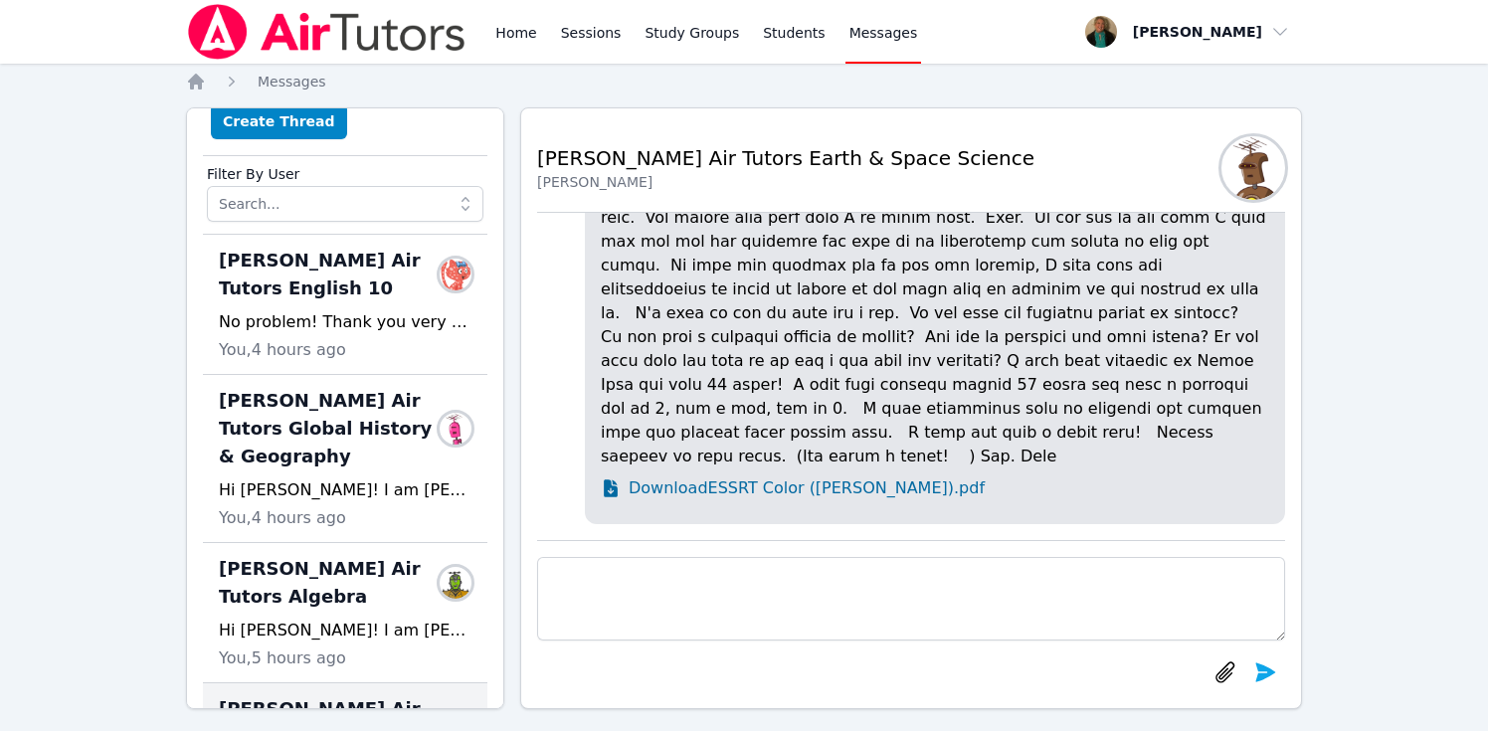
scroll to position [0, 0]
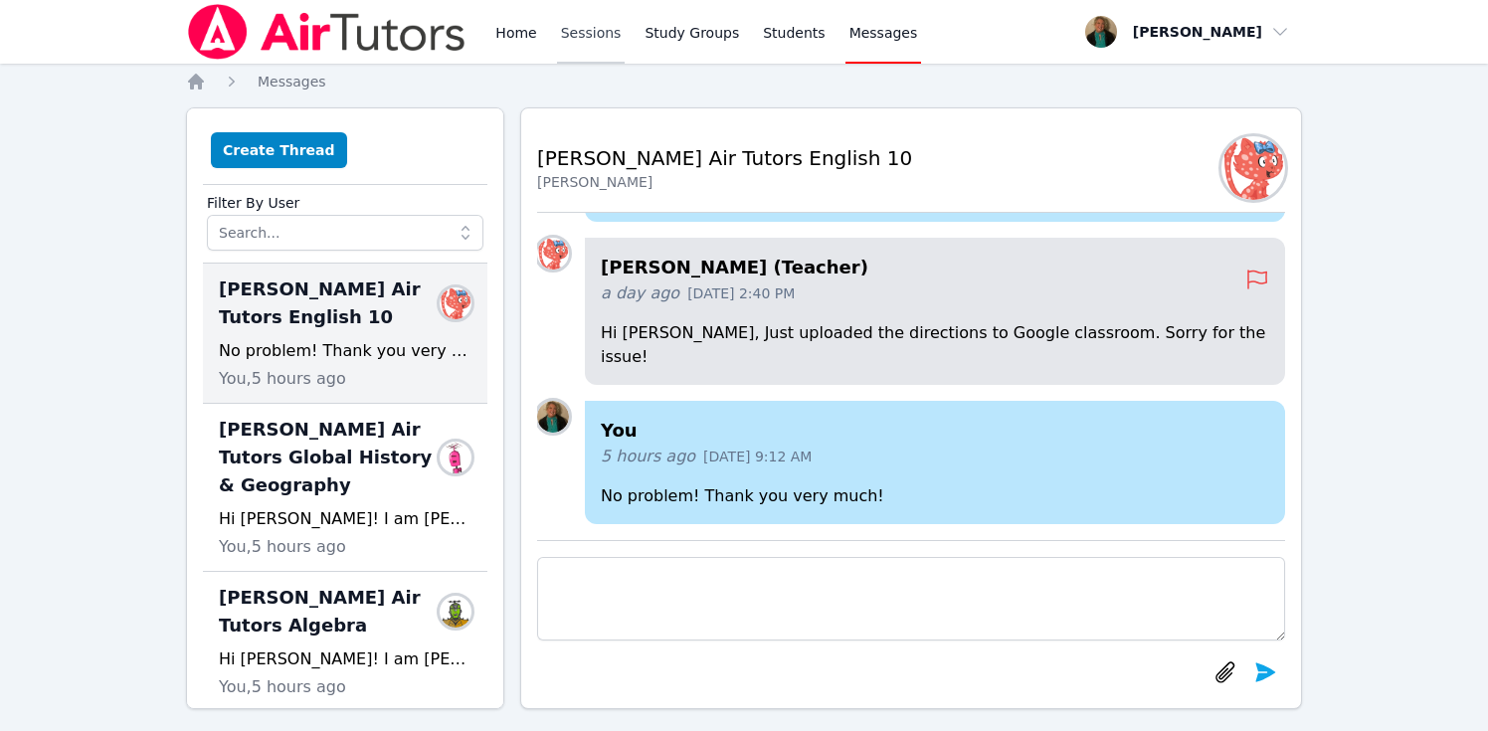
click at [597, 36] on link "Sessions" at bounding box center [591, 32] width 69 height 64
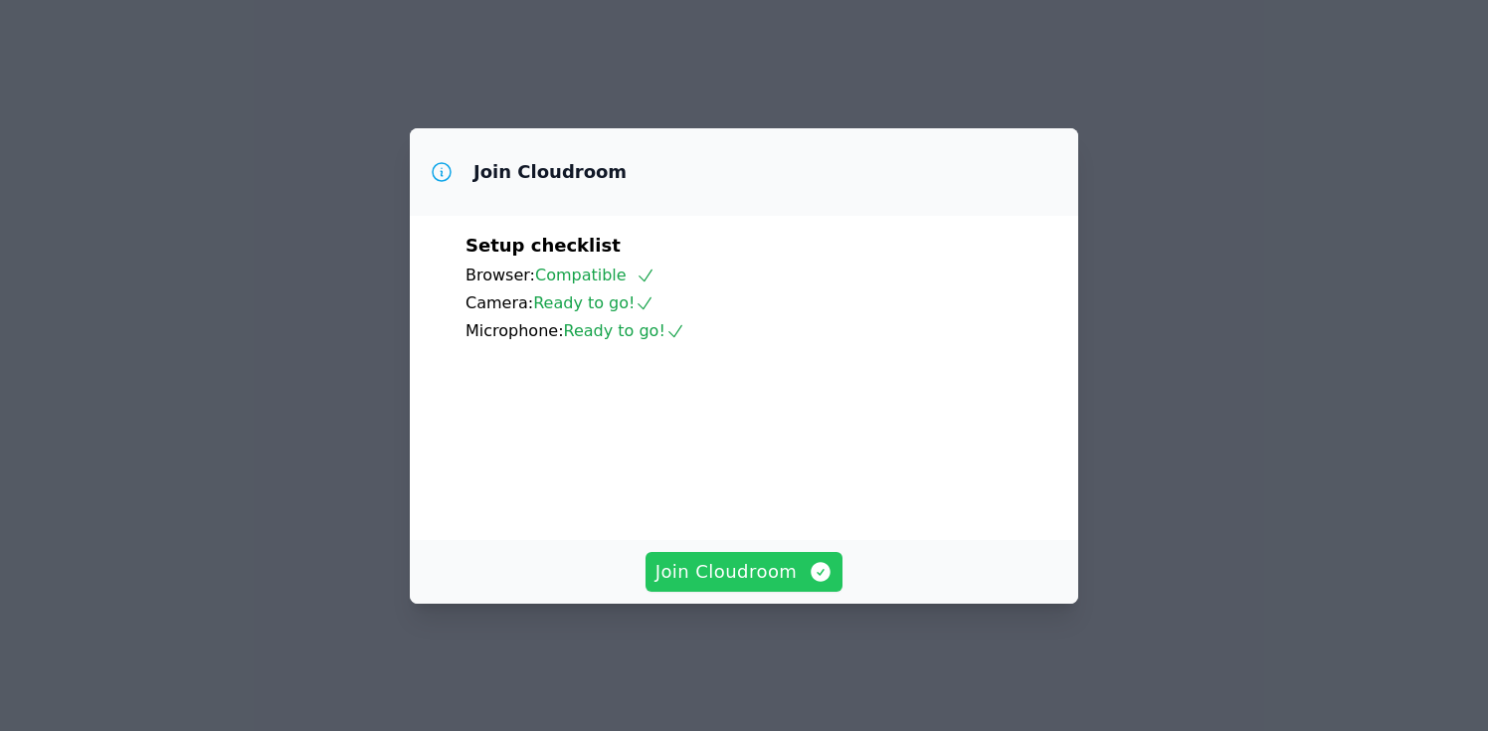
click at [717, 553] on button "Join Cloudroom" at bounding box center [744, 572] width 198 height 40
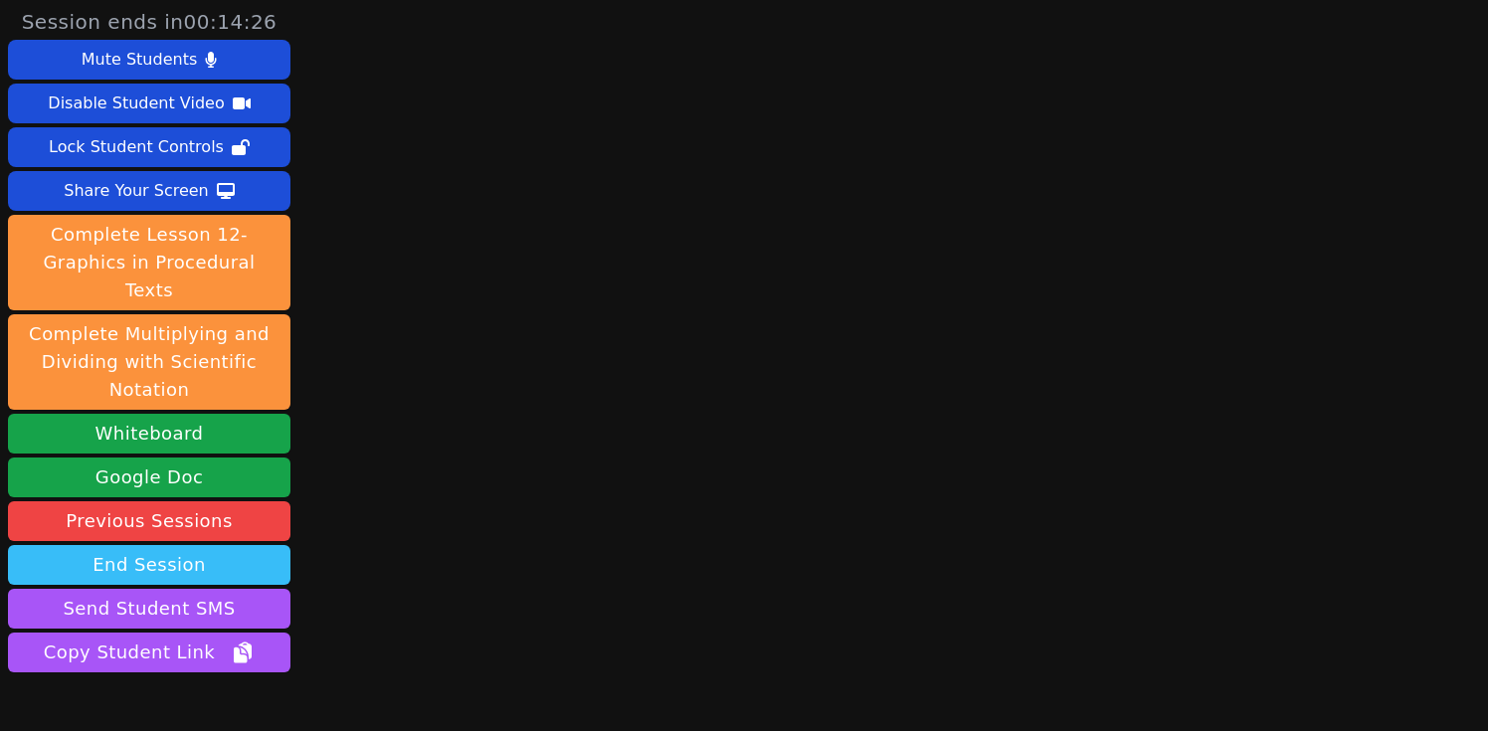
click at [167, 545] on button "End Session" at bounding box center [149, 565] width 282 height 40
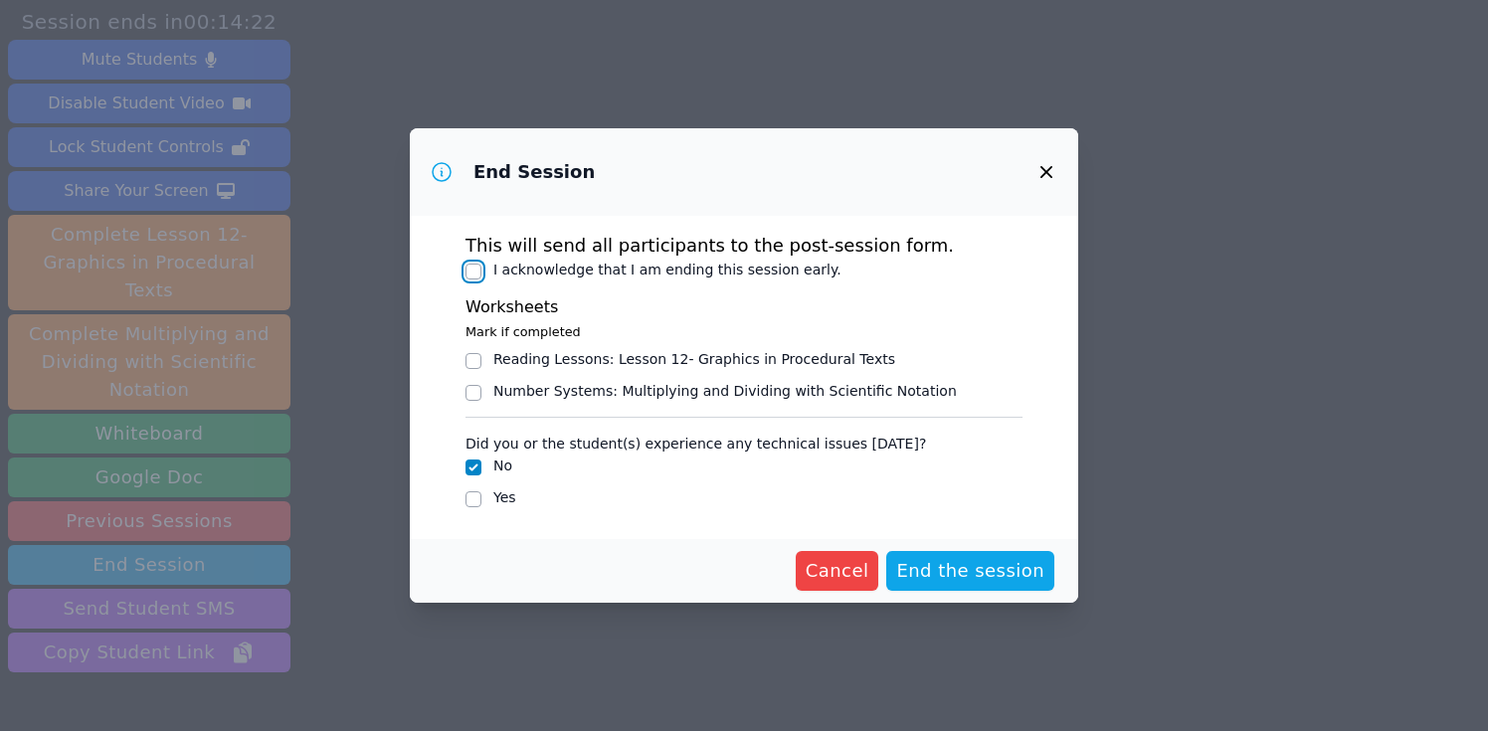
click at [477, 268] on input "I acknowledge that I am ending this session early." at bounding box center [473, 272] width 16 height 16
checkbox input "true"
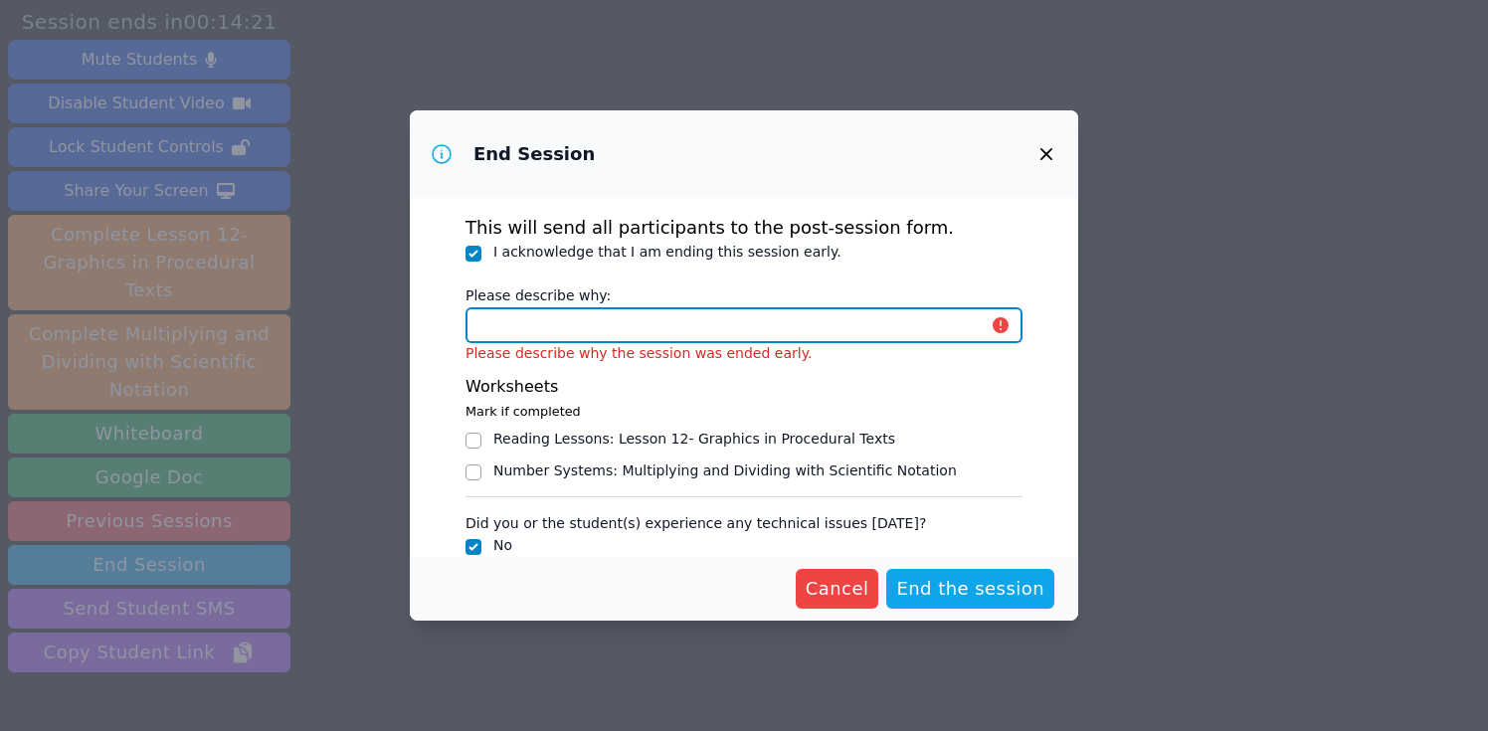
click at [557, 339] on input "Please describe why:" at bounding box center [743, 325] width 557 height 36
type input "student ended session early"
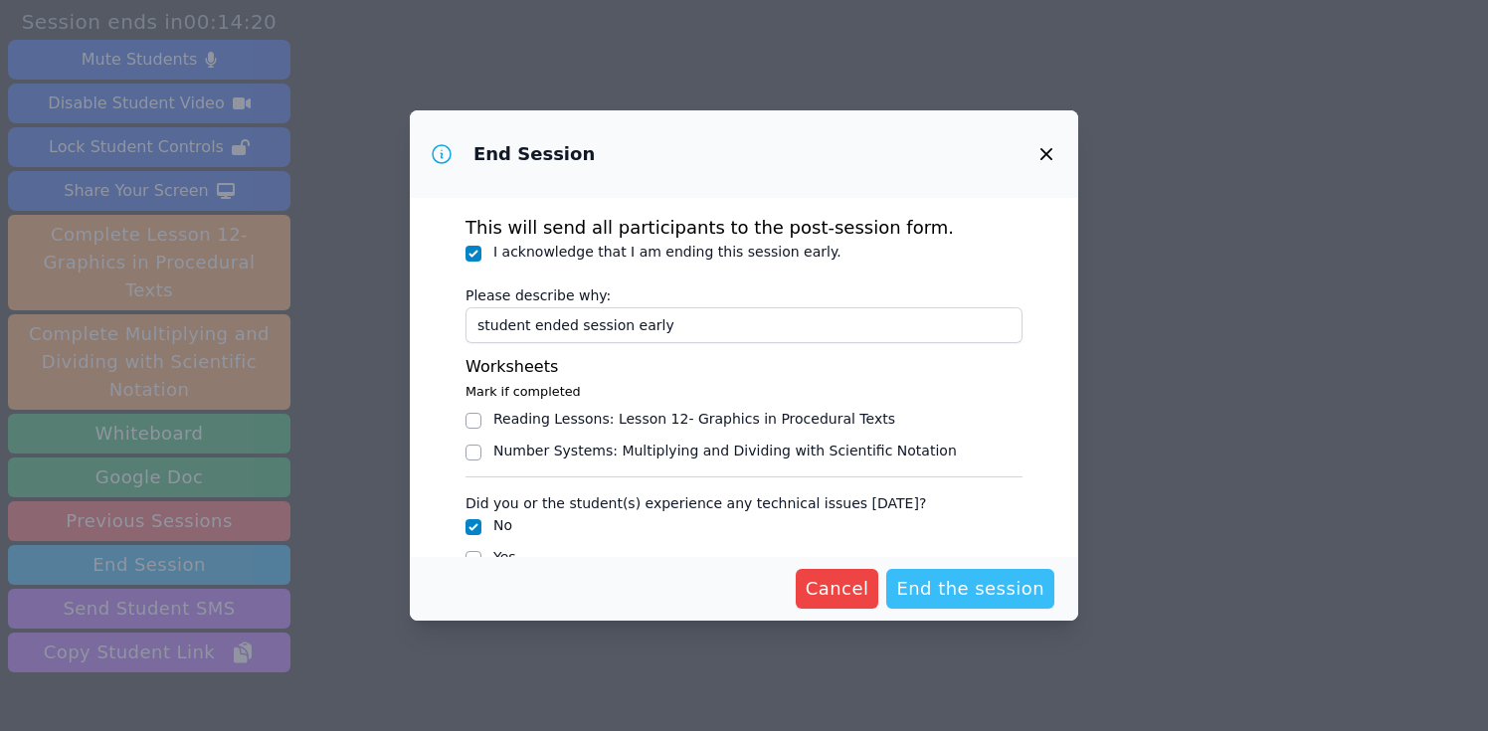
click at [986, 593] on span "End the session" at bounding box center [970, 589] width 148 height 28
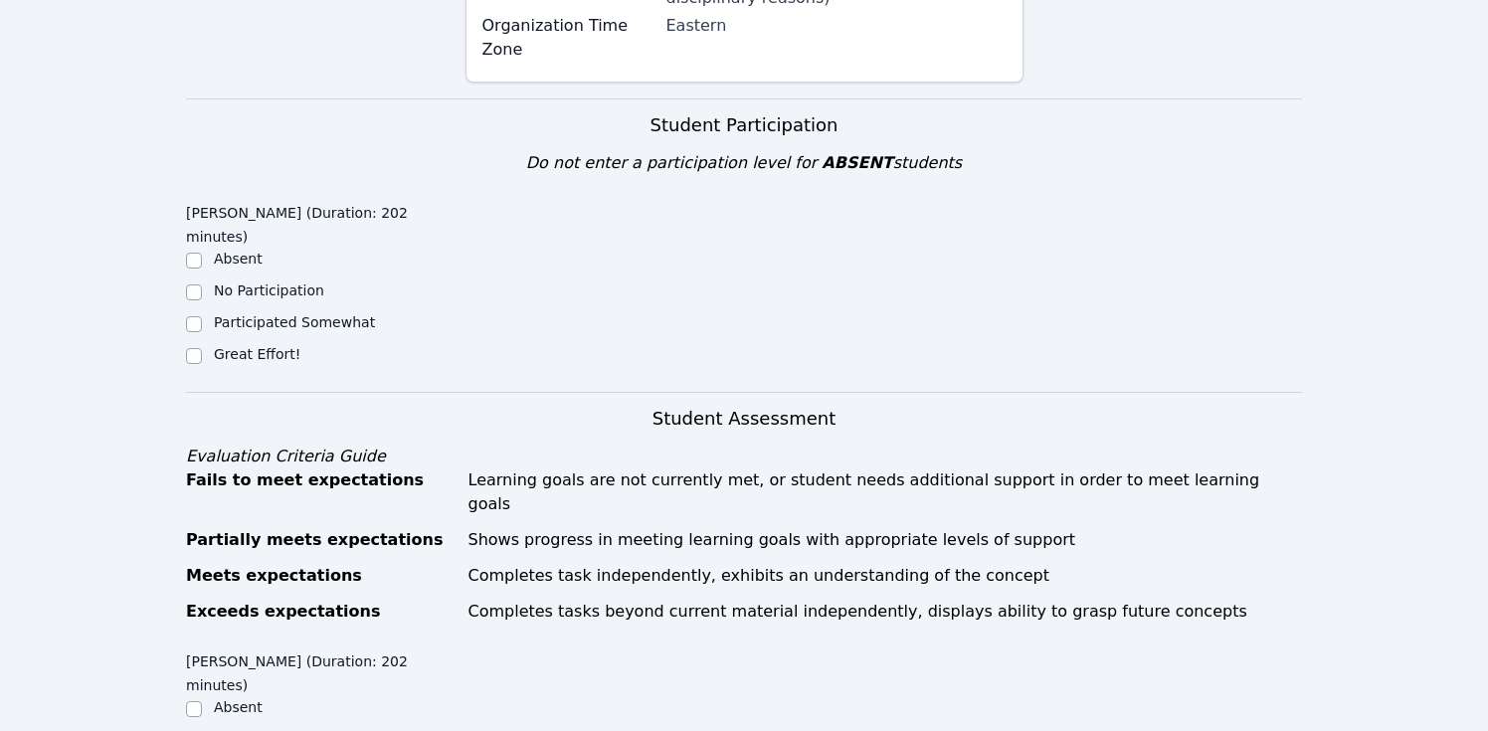
scroll to position [598, 0]
click at [194, 347] on input "Great Effort!" at bounding box center [194, 355] width 16 height 16
checkbox input "true"
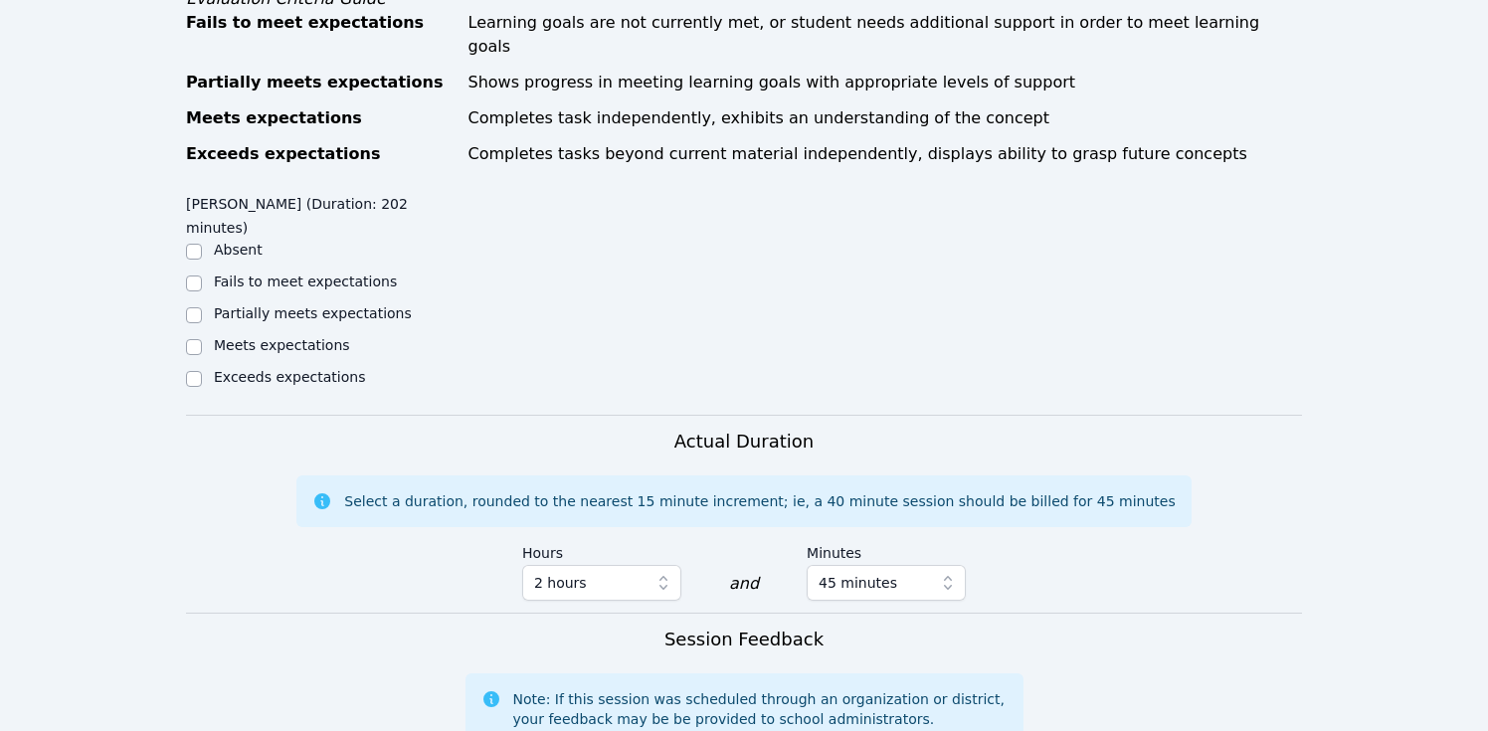
scroll to position [1086, 0]
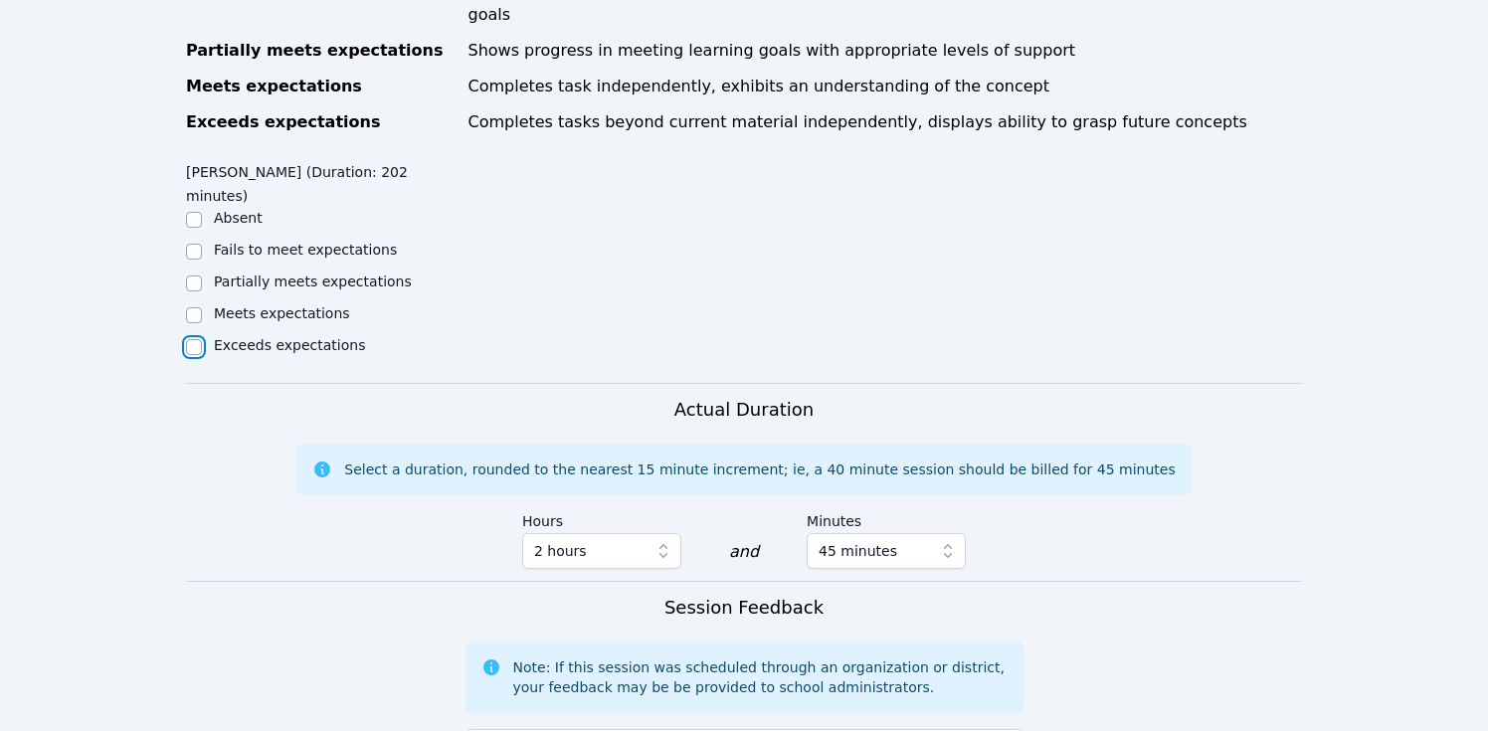
click at [197, 339] on input "Exceeds expectations" at bounding box center [194, 347] width 16 height 16
checkbox input "true"
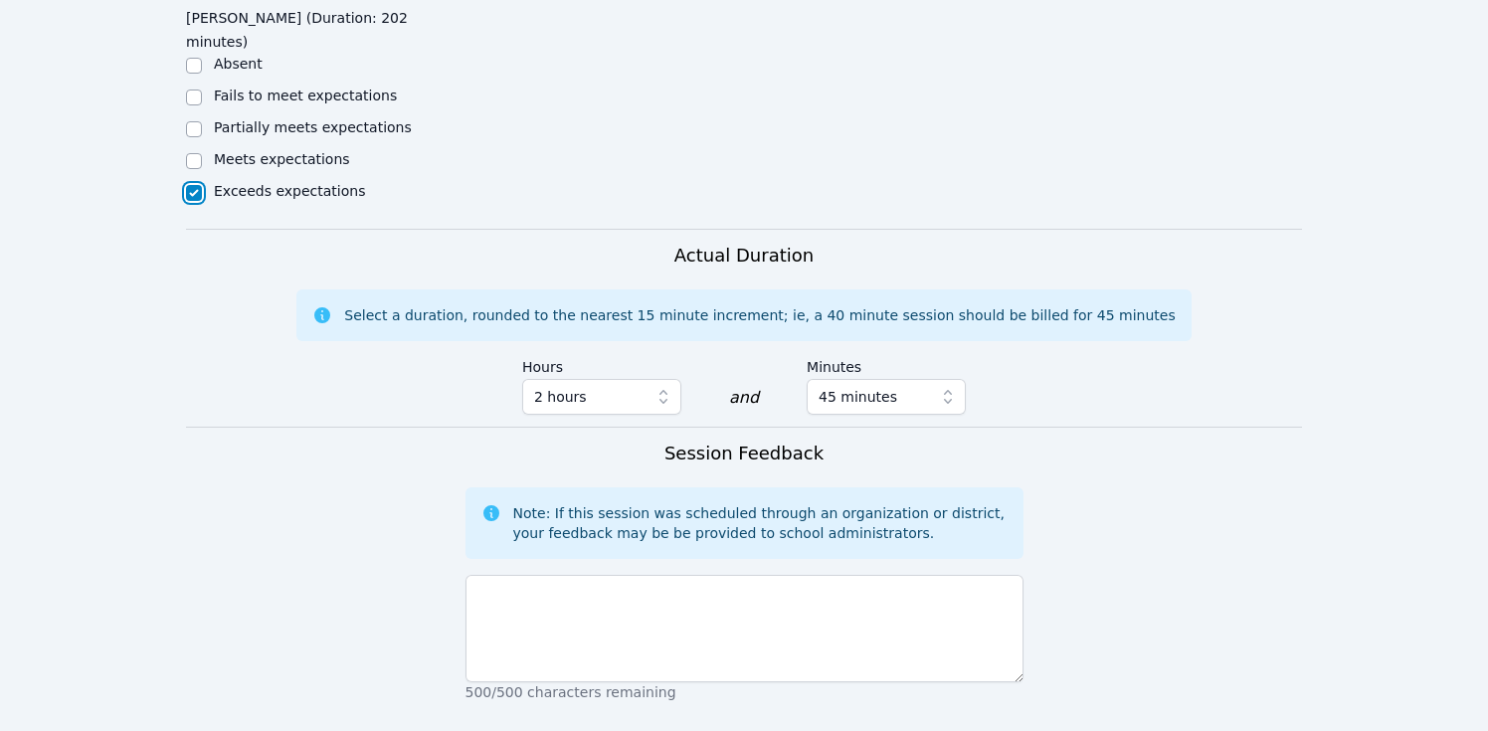
scroll to position [1447, 0]
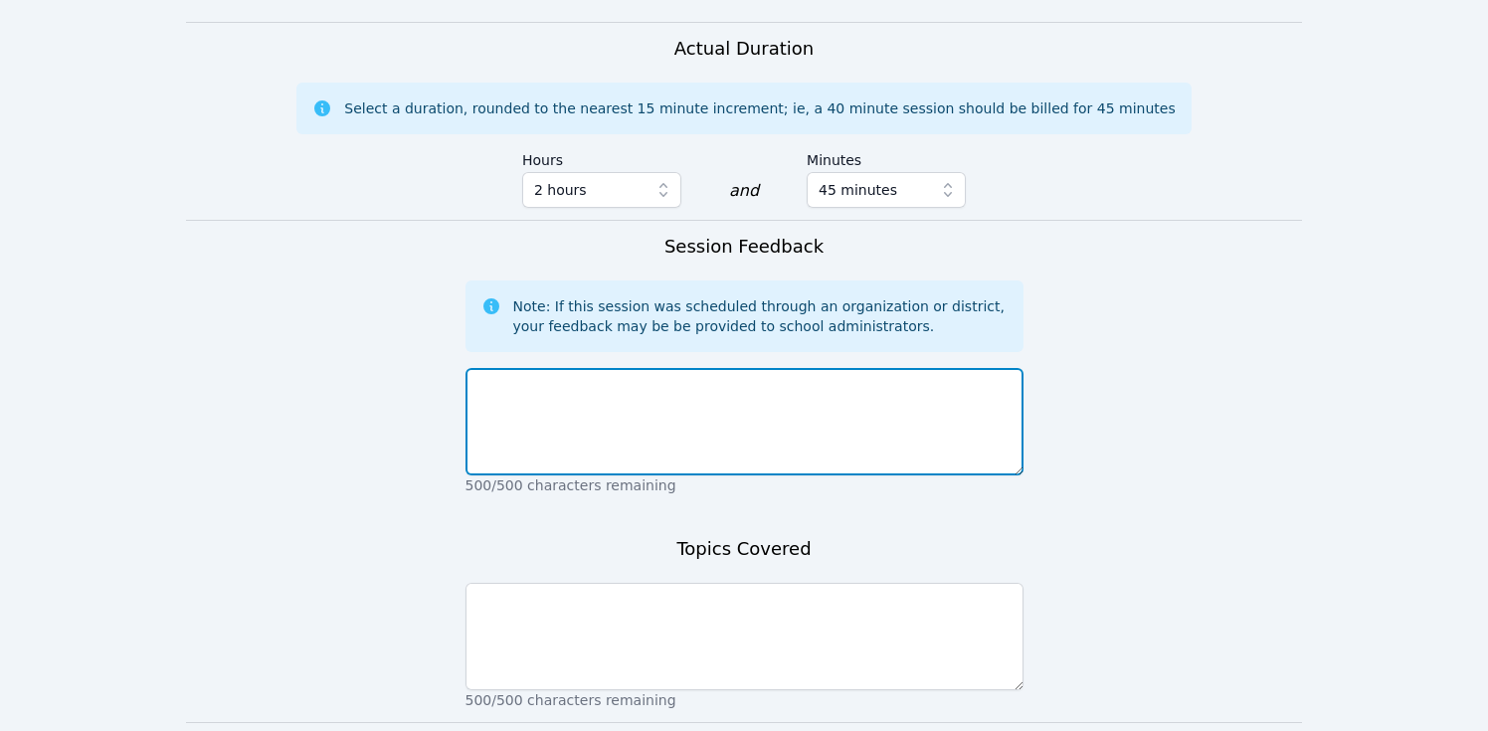
click at [533, 368] on textarea at bounding box center [744, 421] width 558 height 107
type textarea "Fantastic session with [PERSON_NAME] tackling almost every subject [DATE]!"
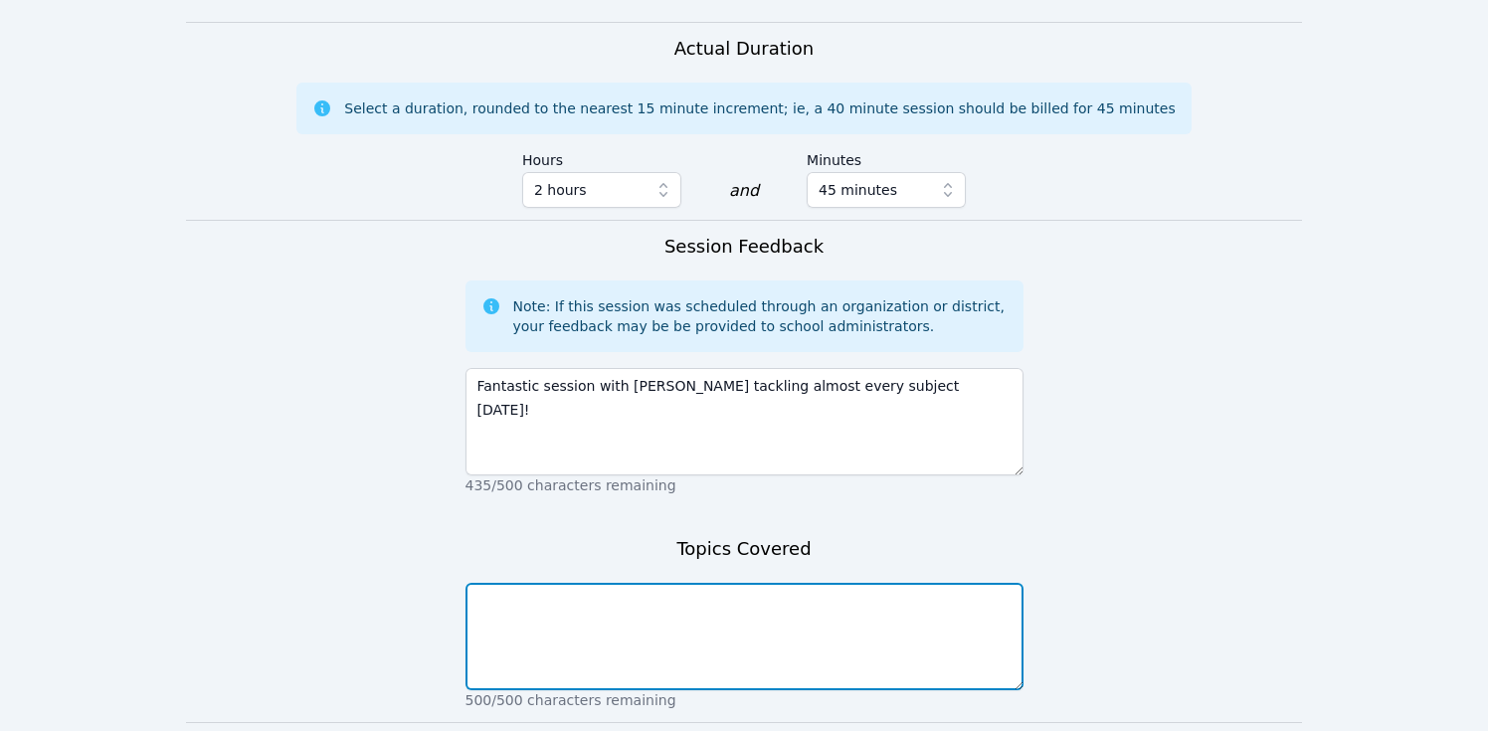
click at [544, 583] on textarea at bounding box center [744, 636] width 558 height 107
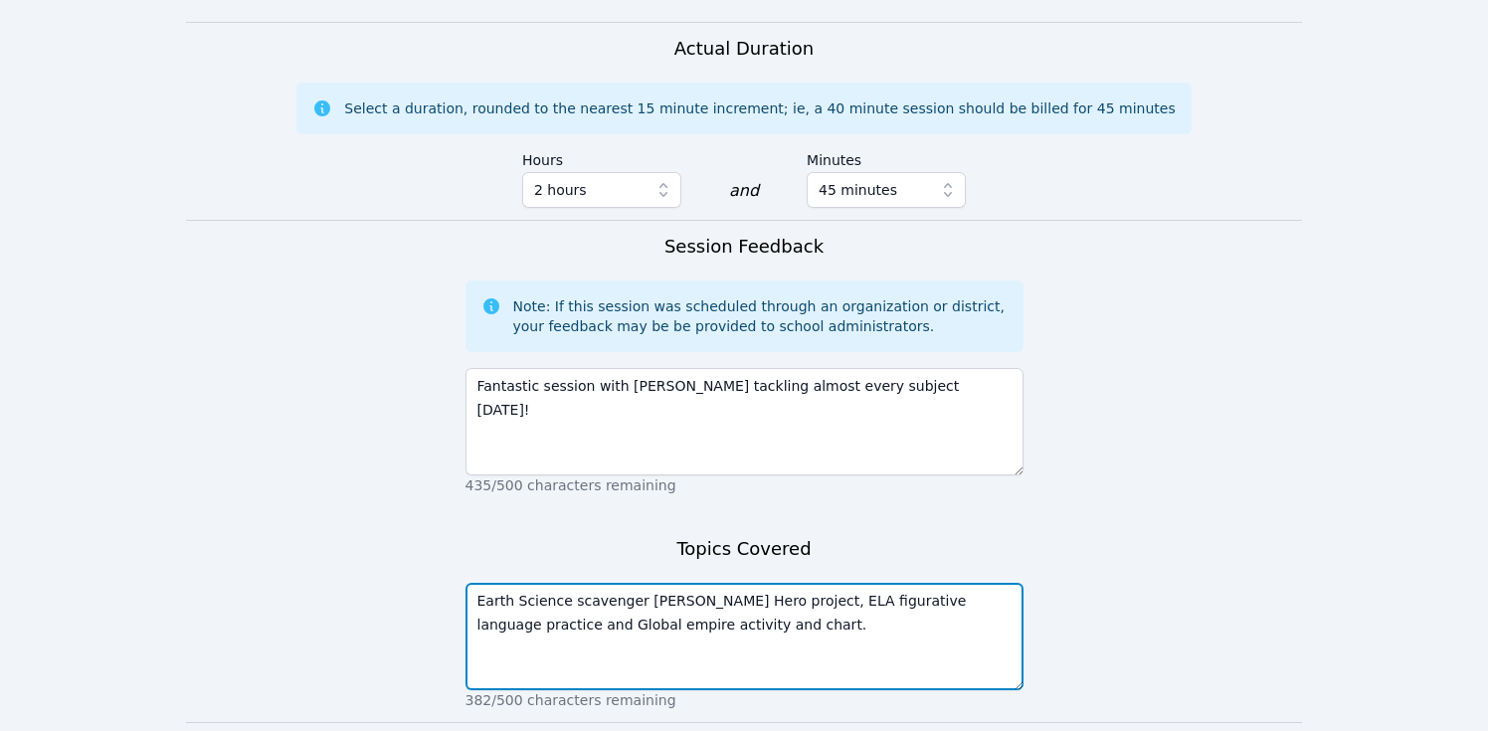
type textarea "Earth Science scavenger [PERSON_NAME] Hero project, ELA figurative language pra…"
